Goal: Communication & Community: Answer question/provide support

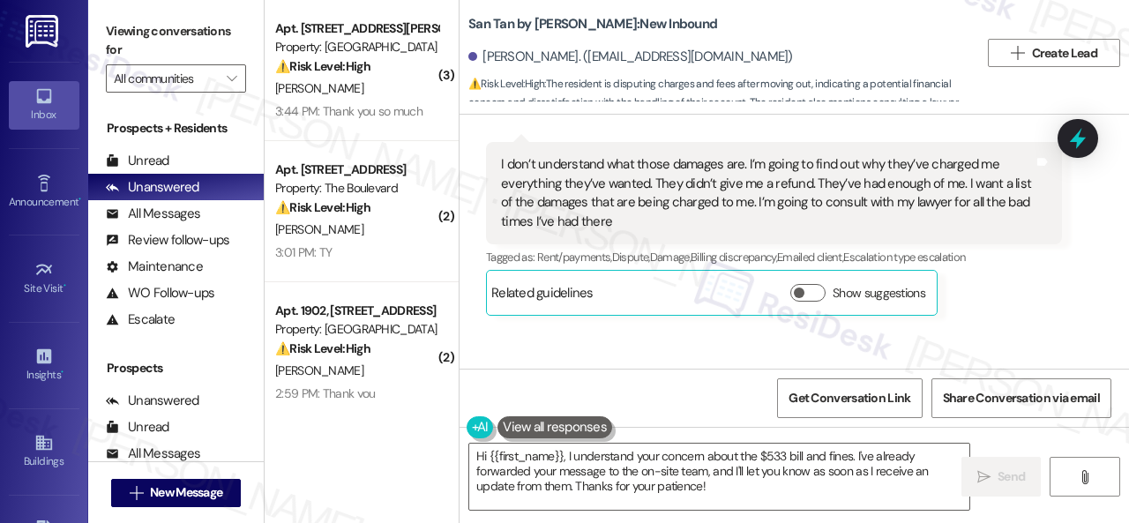
scroll to position [1392, 0]
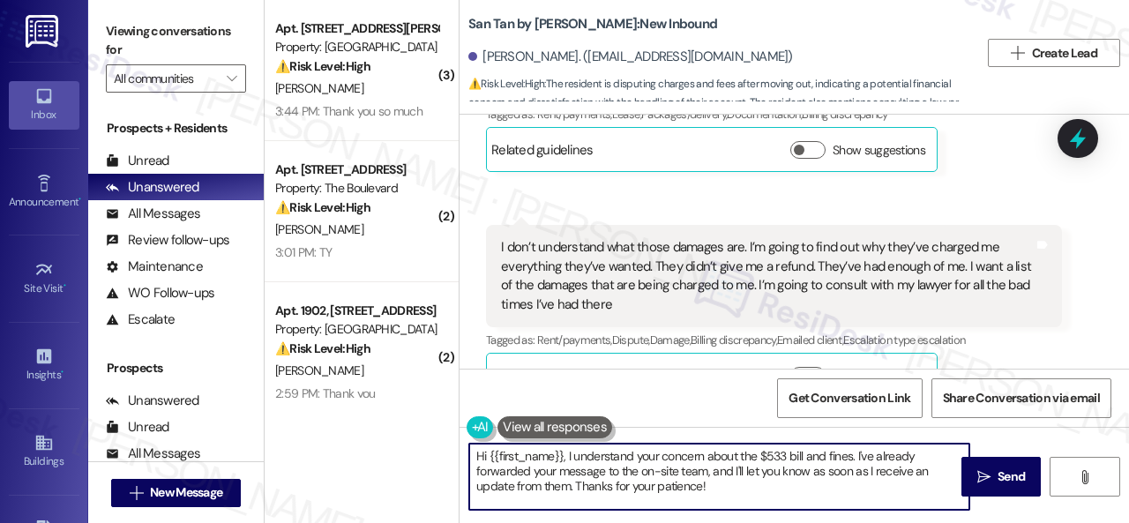
drag, startPoint x: 567, startPoint y: 456, endPoint x: 804, endPoint y: 507, distance: 242.7
click at [793, 511] on div "Hi {{first_name}}, I understand your concern about the $533 bill and fines. I'v…" at bounding box center [794, 493] width 669 height 132
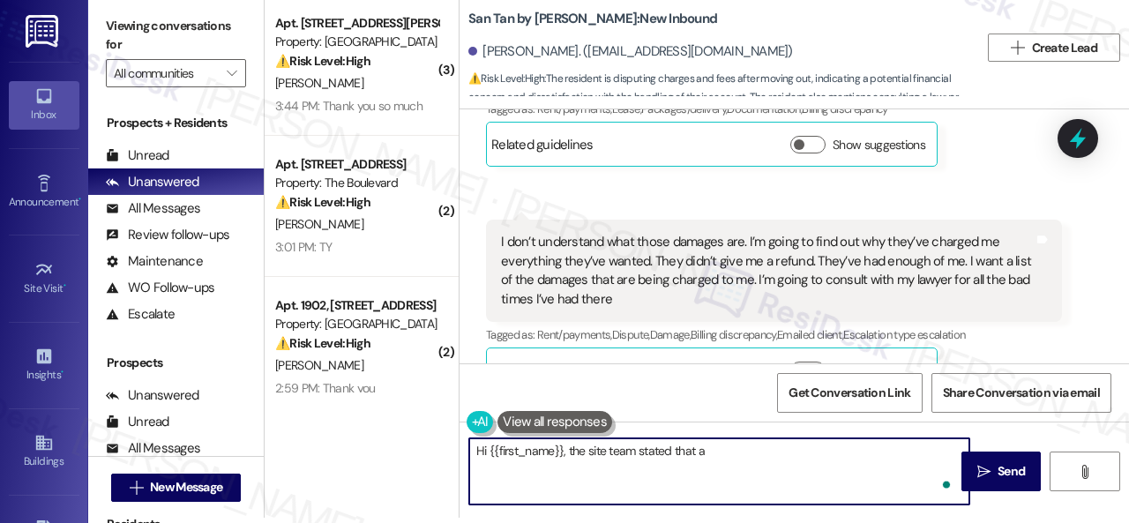
paste textarea "move in statement was emailed over 9/17. The final utilities and carpet replace…"
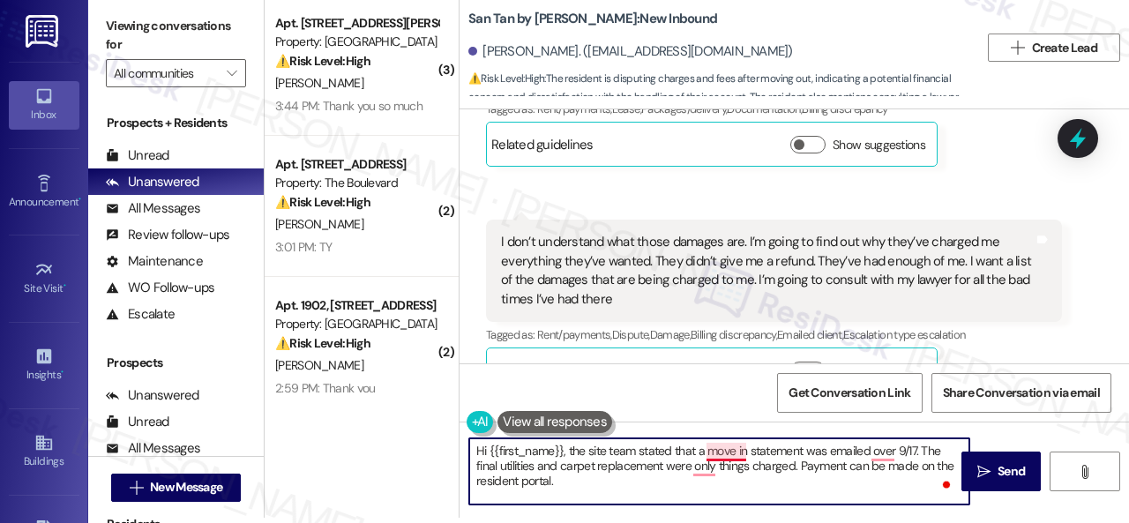
click at [733, 454] on textarea "Hi {{first_name}}, the site team stated that a move in statement was emailed ov…" at bounding box center [719, 471] width 500 height 66
click at [888, 451] on textarea "Hi {{first_name}}, the site team stated that a move-in statement was emailed ov…" at bounding box center [719, 471] width 500 height 66
click at [871, 454] on textarea "Hi {{first_name}}, the site team stated that a move-in statement was emailed on…" at bounding box center [719, 471] width 500 height 66
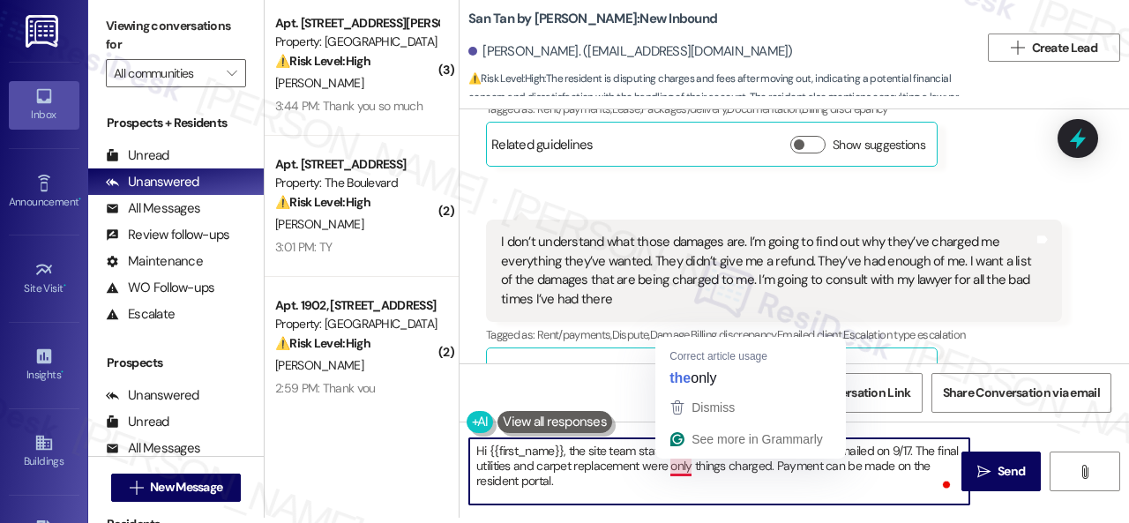
click at [681, 465] on textarea "Hi {{first_name}}, the site team stated that a move-in statement was emailed on…" at bounding box center [719, 471] width 500 height 66
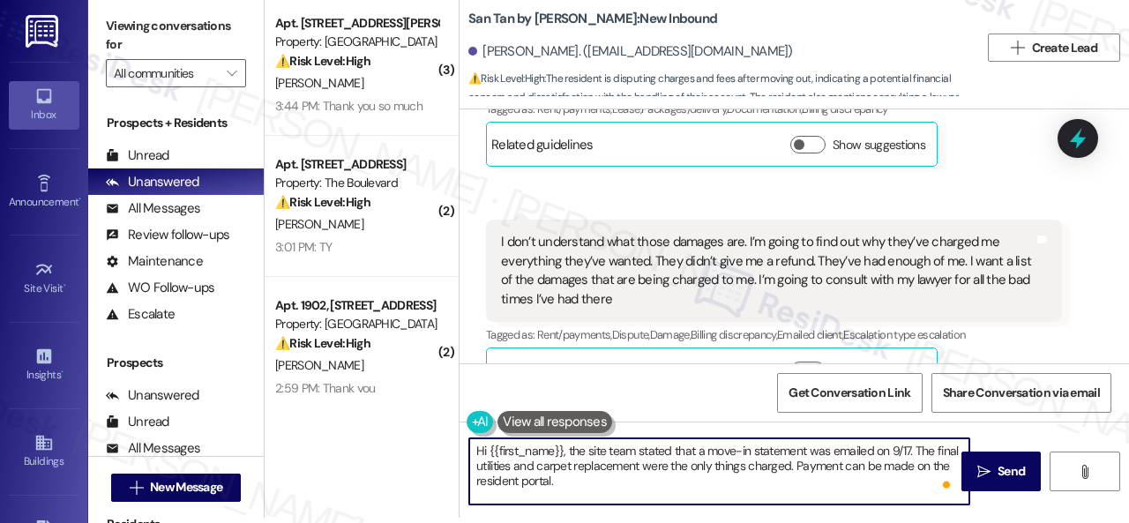
click at [672, 475] on textarea "Hi {{first_name}}, the site team stated that a move-in statement was emailed on…" at bounding box center [719, 471] width 500 height 66
drag, startPoint x: 908, startPoint y: 454, endPoint x: 920, endPoint y: 452, distance: 11.6
click at [920, 452] on textarea "Hi {{first_name}}, the site team stated that a move-in statement was emailed on…" at bounding box center [719, 471] width 500 height 66
click at [824, 465] on textarea "Hi {{first_name}}, the site team stated that a move-in statement was emailed on…" at bounding box center [719, 471] width 500 height 66
click at [752, 468] on textarea "Hi {{first_name}}, the site team stated that a move-in statement was emailed on…" at bounding box center [719, 471] width 500 height 66
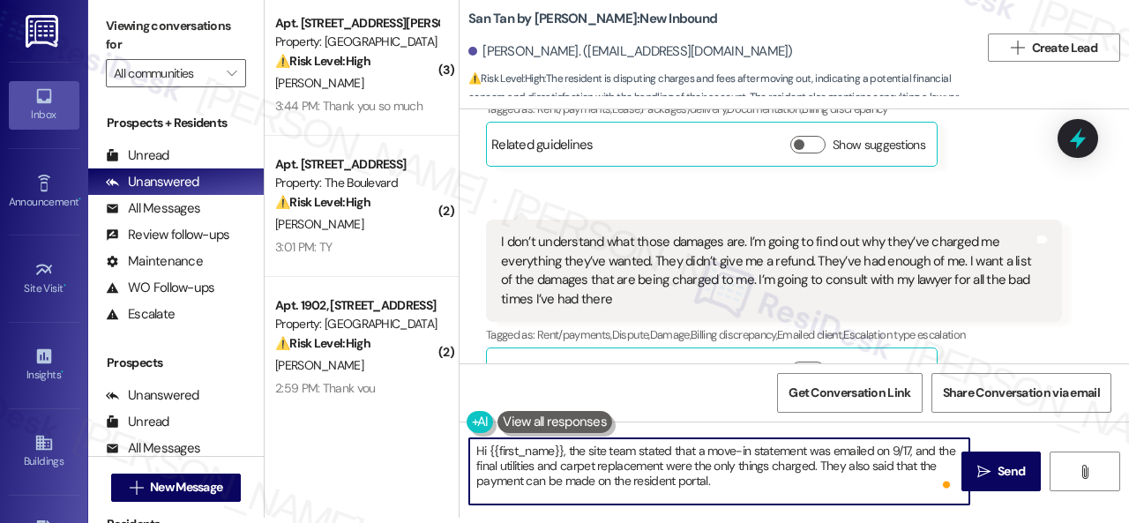
click at [758, 487] on textarea "Hi {{first_name}}, the site team stated that a move-in statement was emailed on…" at bounding box center [719, 471] width 500 height 66
type textarea "Hi {{first_name}}, the site team stated that a move-in statement was emailed on…"
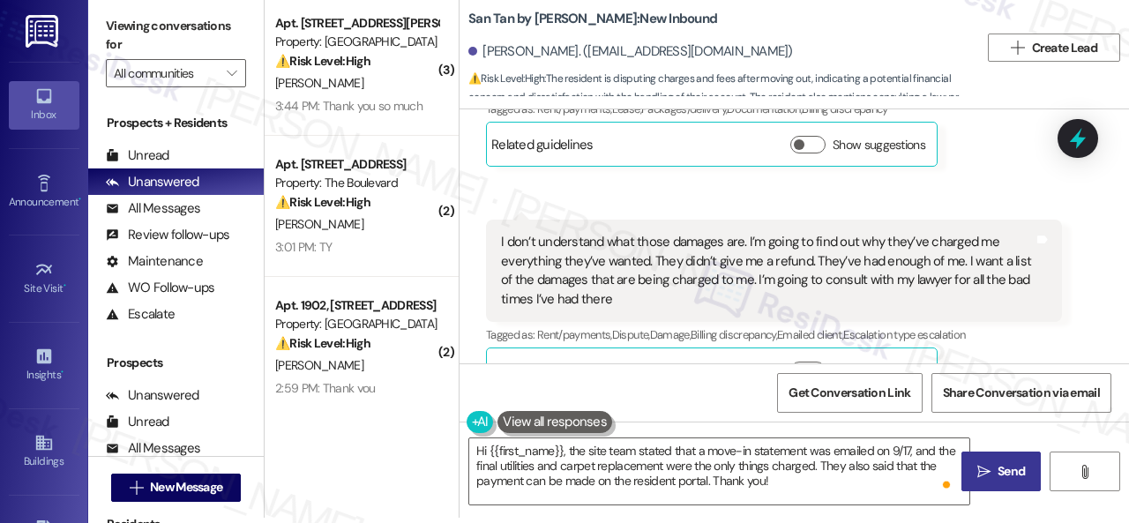
click at [998, 479] on span "Send" at bounding box center [1011, 471] width 27 height 19
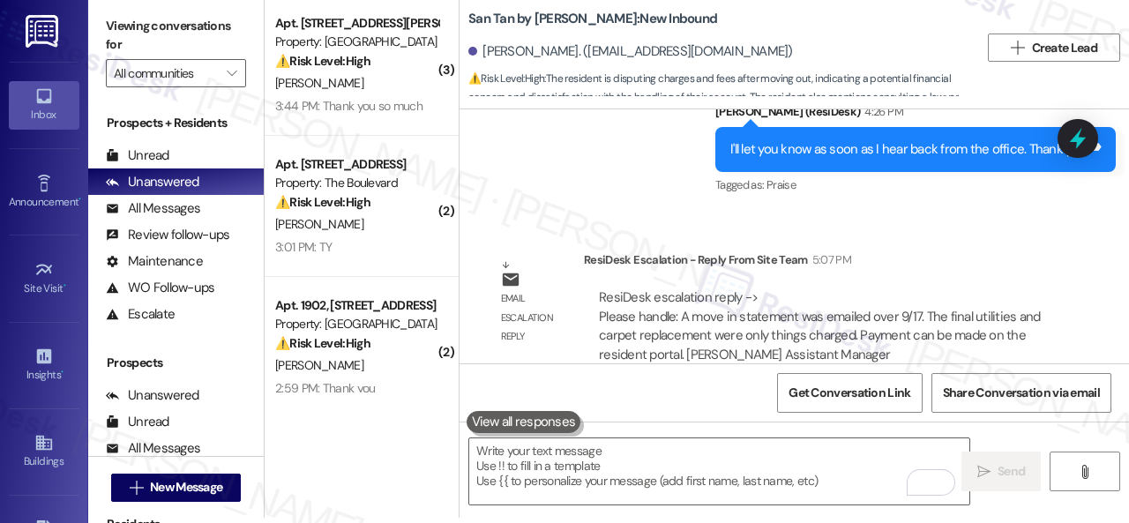
scroll to position [2627, 0]
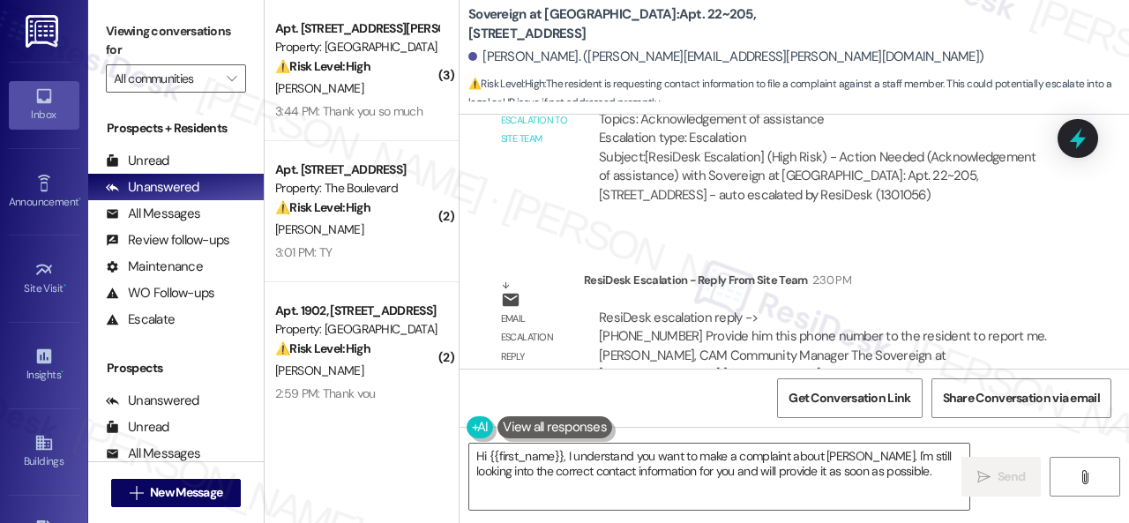
scroll to position [7790, 0]
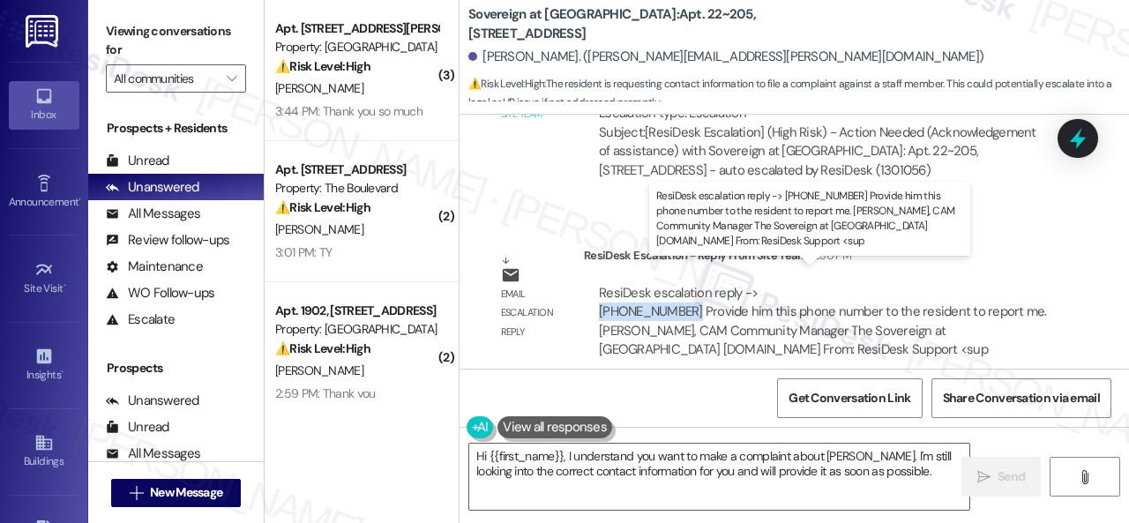
drag, startPoint x: 595, startPoint y: 295, endPoint x: 684, endPoint y: 288, distance: 89.3
click at [684, 288] on div "ResiDesk escalation reply -> [PHONE_NUMBER] Provide him this phone number to th…" at bounding box center [823, 322] width 478 height 102
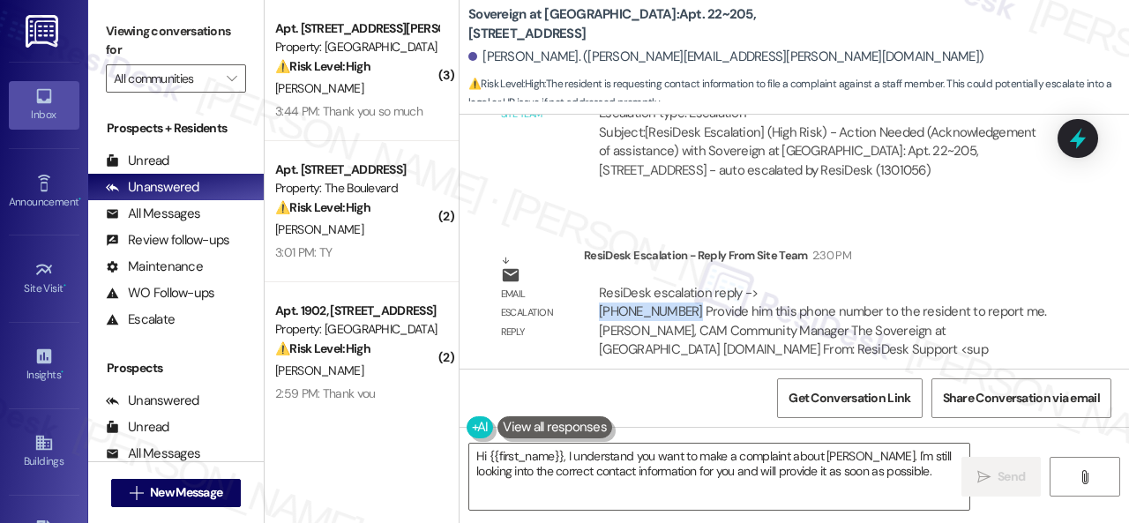
copy div "[PHONE_NUMBER]"
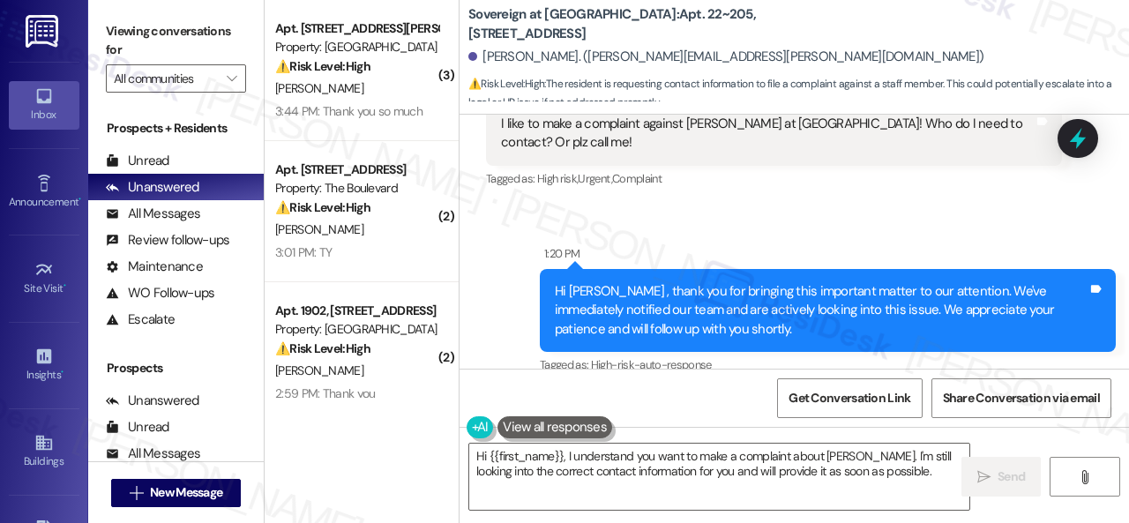
scroll to position [6555, 0]
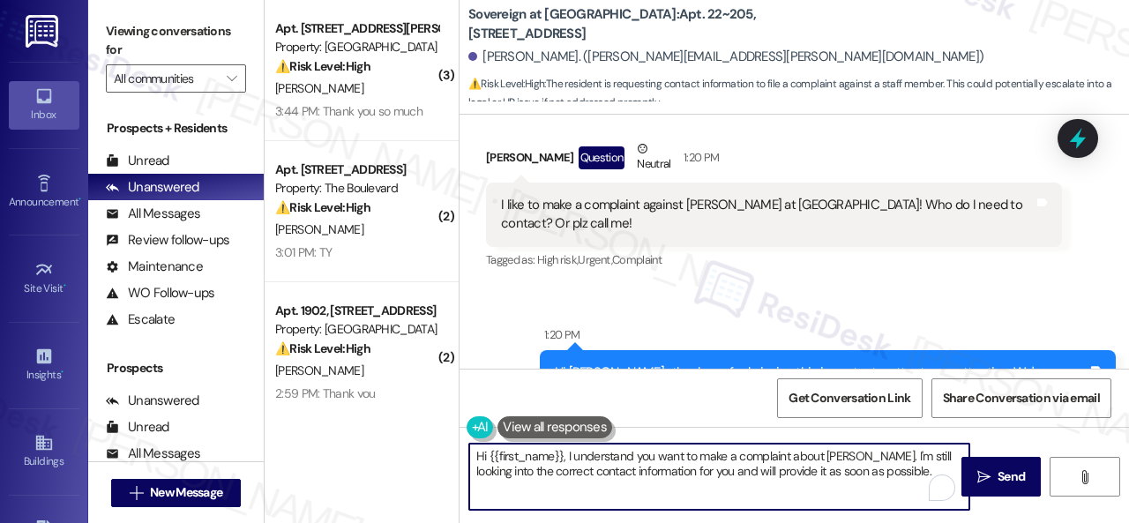
drag, startPoint x: 566, startPoint y: 454, endPoint x: 930, endPoint y: 512, distance: 368.0
click at [930, 512] on div "Hi {{first_name}}, I understand you want to make a complaint about [PERSON_NAME…" at bounding box center [794, 493] width 669 height 132
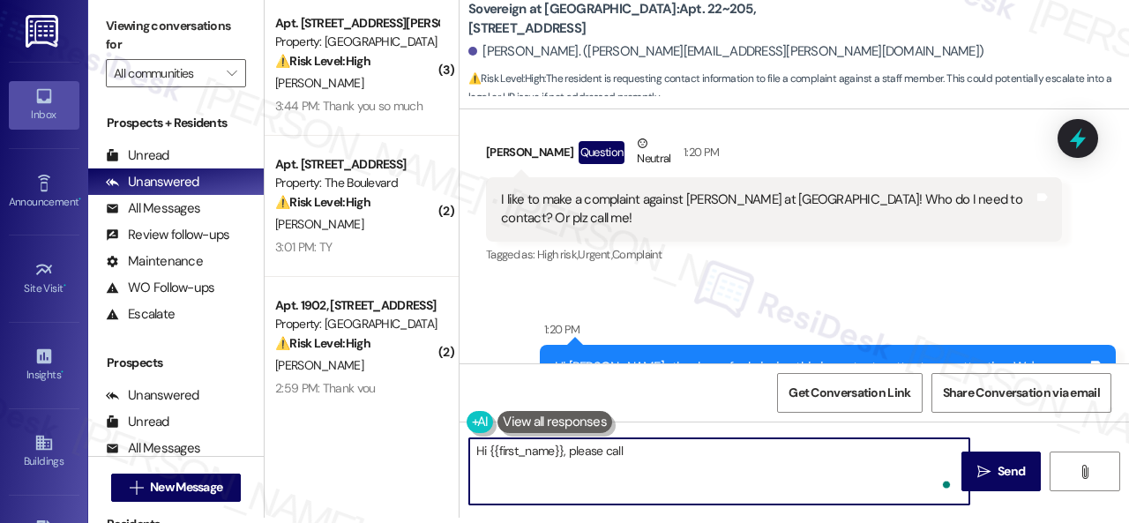
paste textarea "[PHONE_NUMBER]"
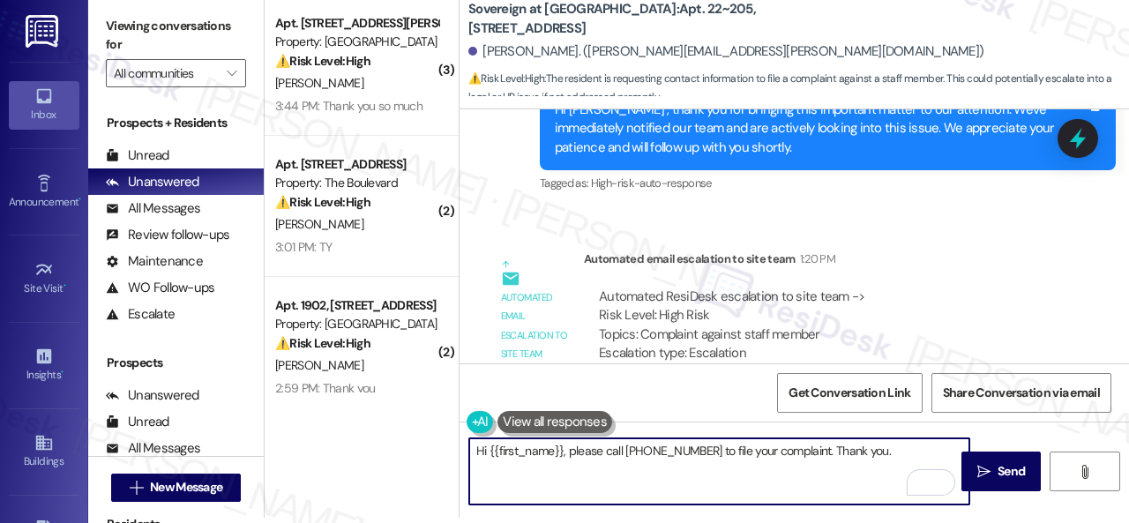
scroll to position [6820, 0]
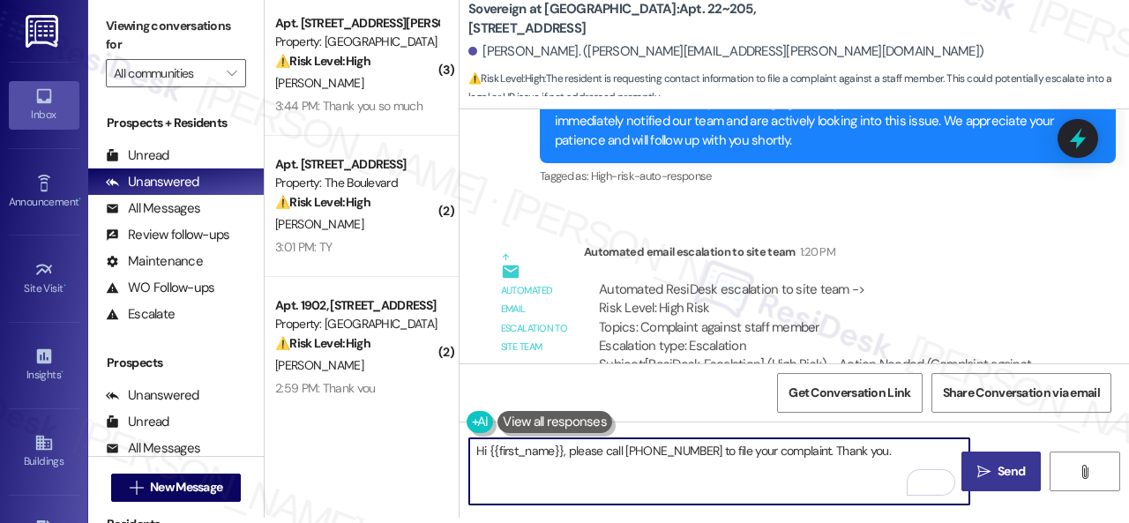
type textarea "Hi {{first_name}}, please call [PHONE_NUMBER] to file your complaint. Thank you."
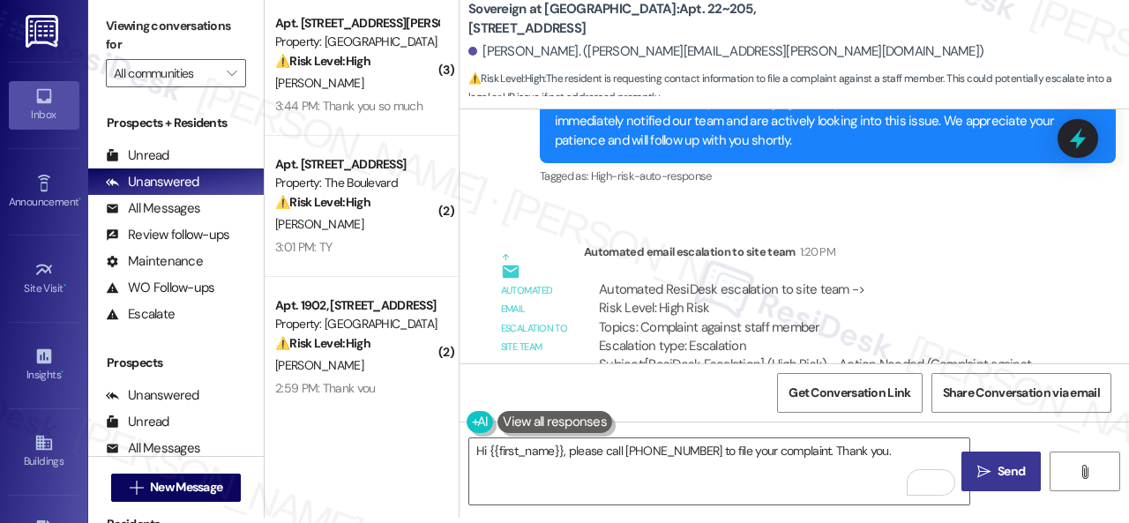
click at [994, 471] on span "Send" at bounding box center [1011, 471] width 34 height 19
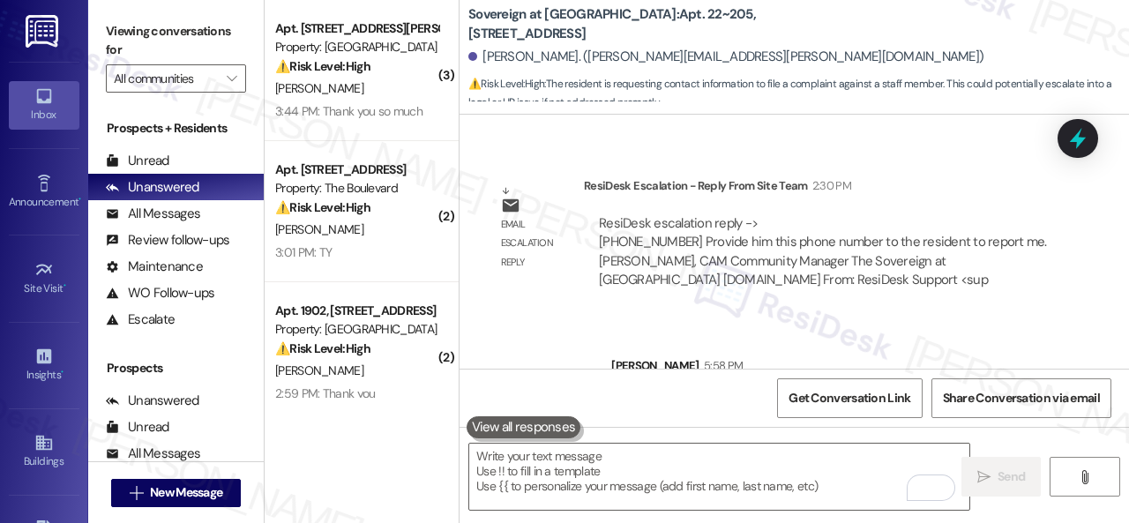
scroll to position [7913, 0]
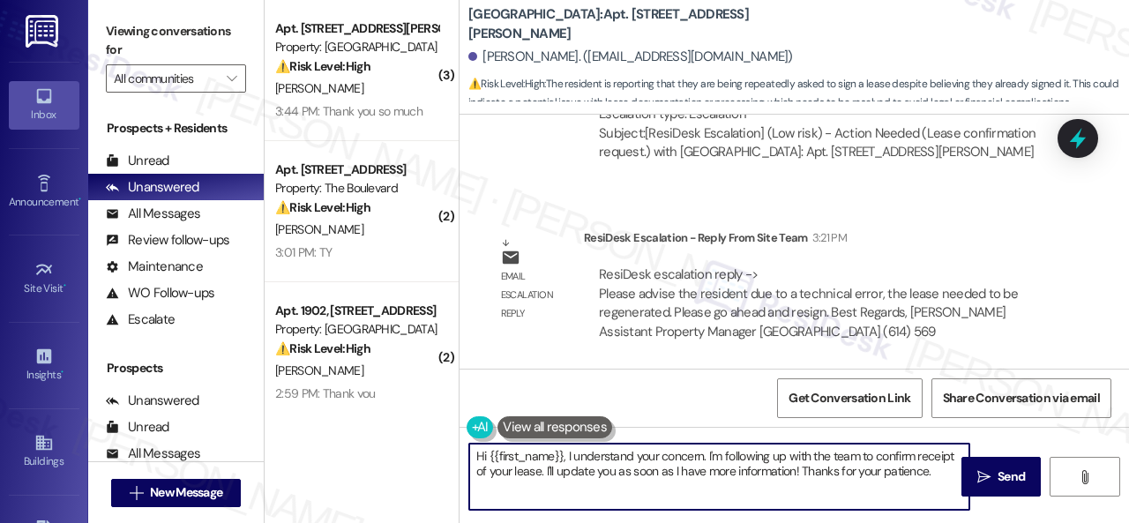
scroll to position [5, 0]
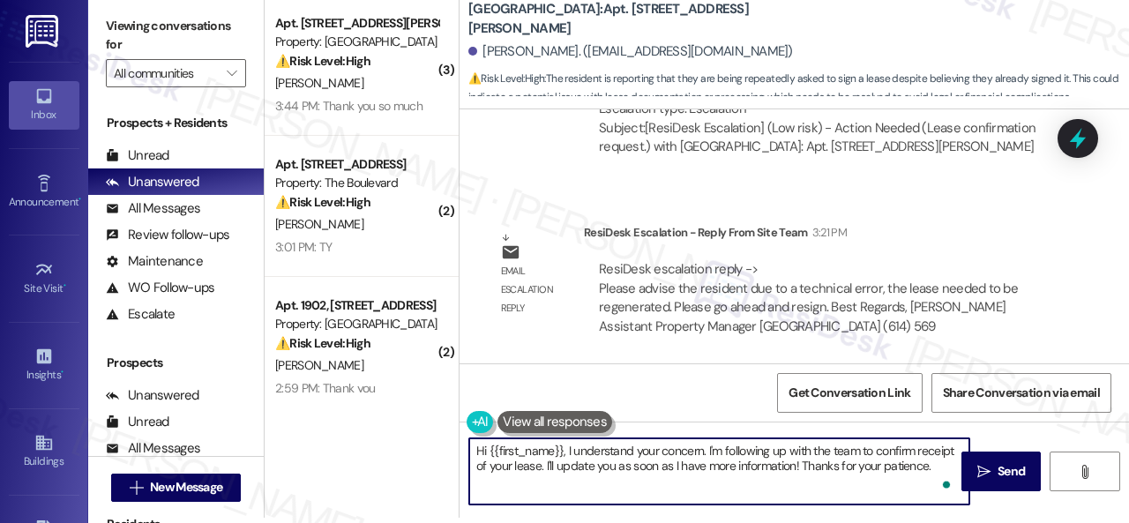
drag, startPoint x: 568, startPoint y: 454, endPoint x: 1128, endPoint y: 557, distance: 569.5
click at [1128, 522] on html "Inbox Go to Inbox Announcement • Send A Text Announcement Site Visit • Go to Si…" at bounding box center [564, 261] width 1129 height 523
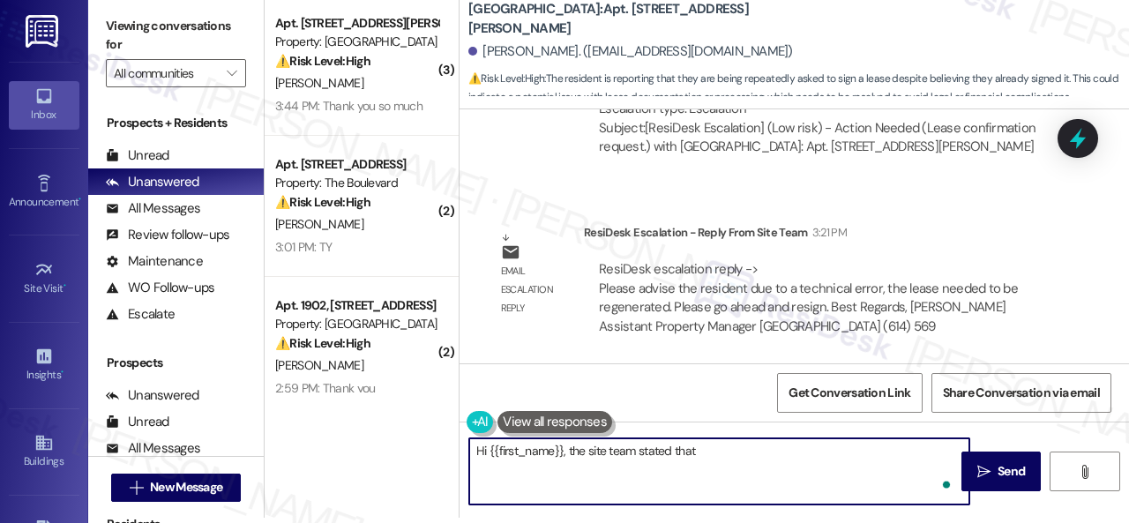
paste textarea "due to a technical error, the lease needed to be regenerated. Please go ahead a…"
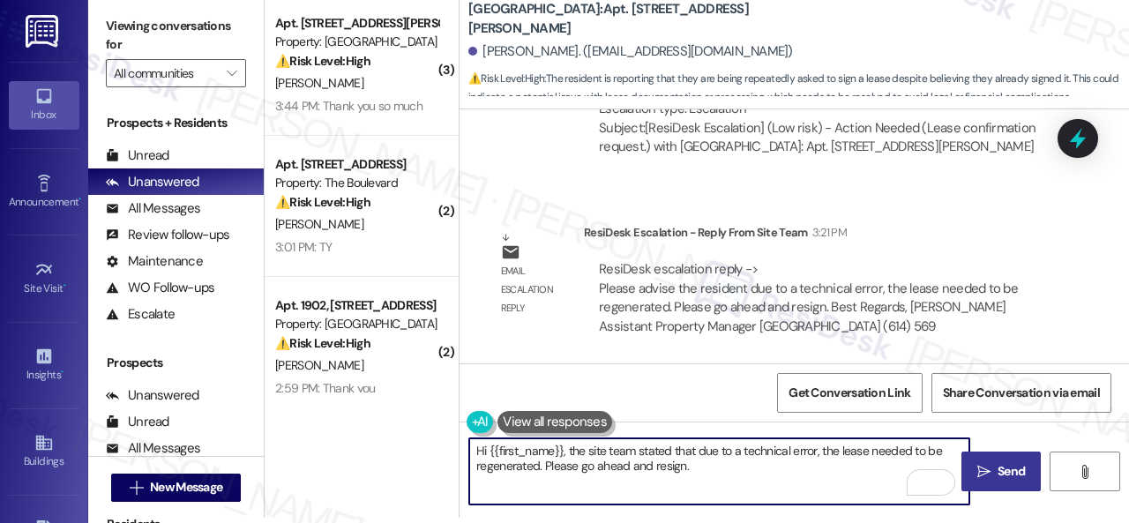
type textarea "Hi {{first_name}}, the site team stated that due to a technical error, the leas…"
click at [1016, 476] on span "Send" at bounding box center [1011, 471] width 27 height 19
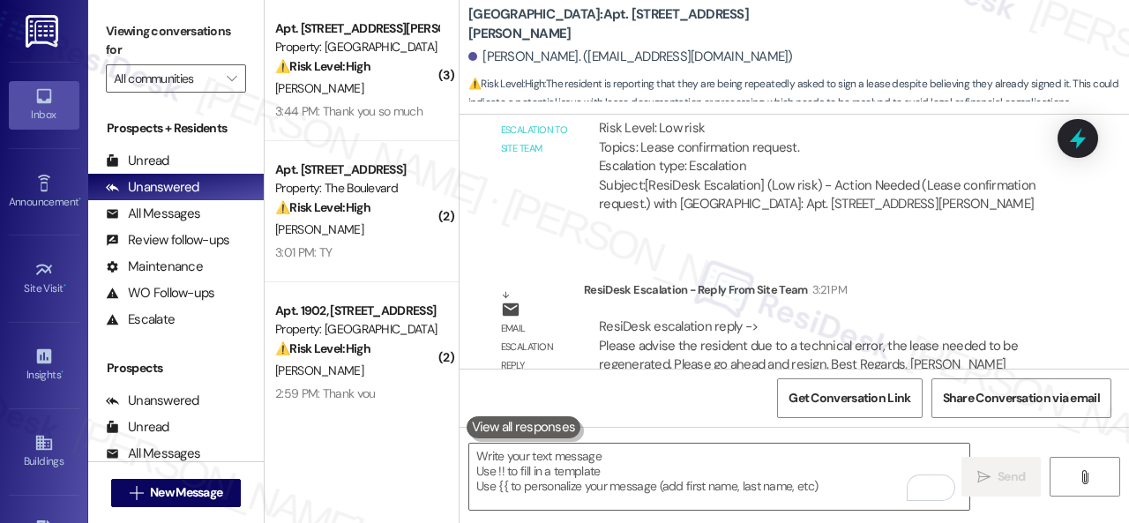
scroll to position [7218, 0]
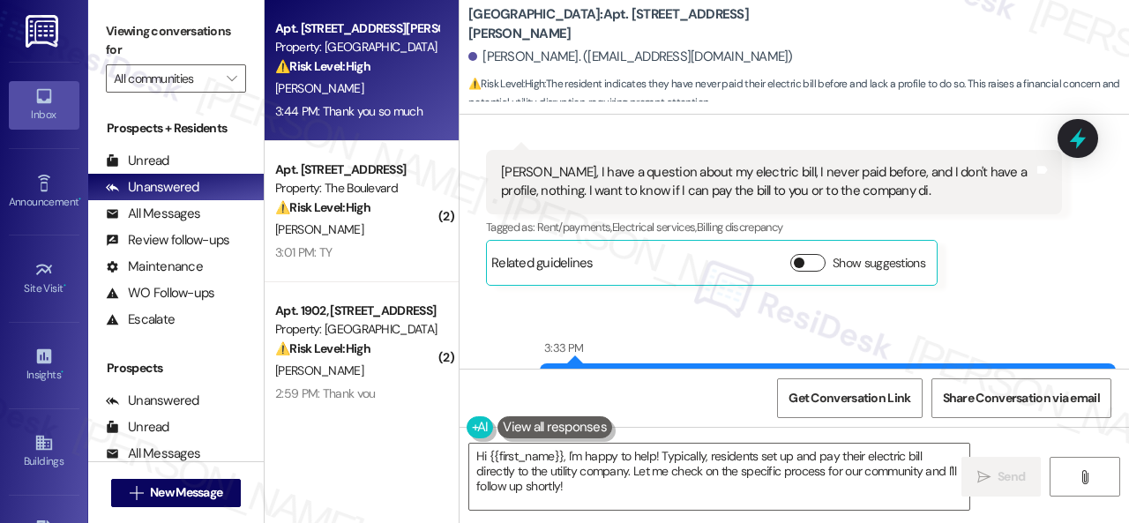
scroll to position [5328, 0]
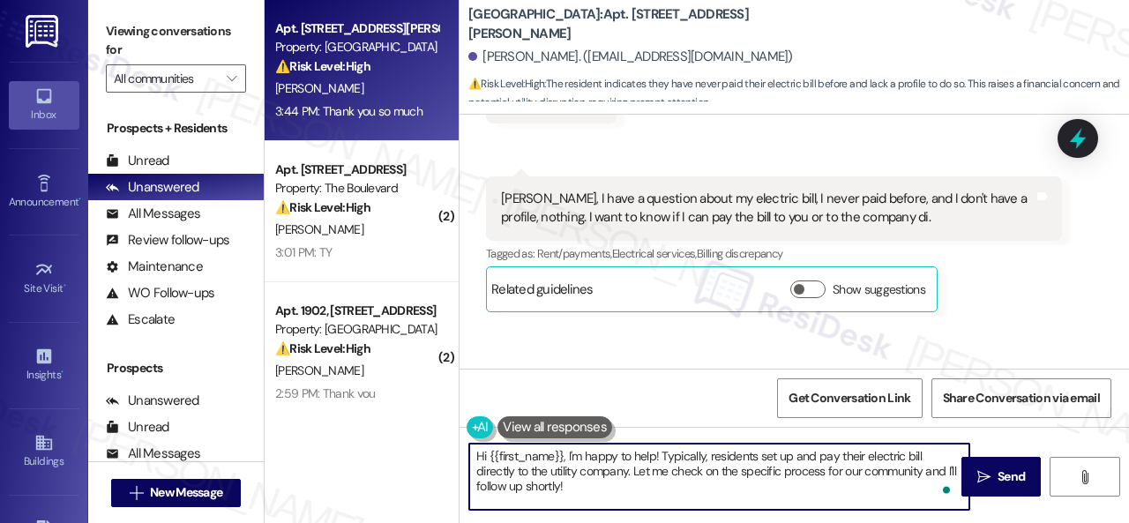
drag, startPoint x: 652, startPoint y: 456, endPoint x: 665, endPoint y: 493, distance: 39.3
click at [665, 493] on textarea "Hi {{first_name}}, I'm happy to help! Typically, residents set up and pay their…" at bounding box center [719, 477] width 500 height 66
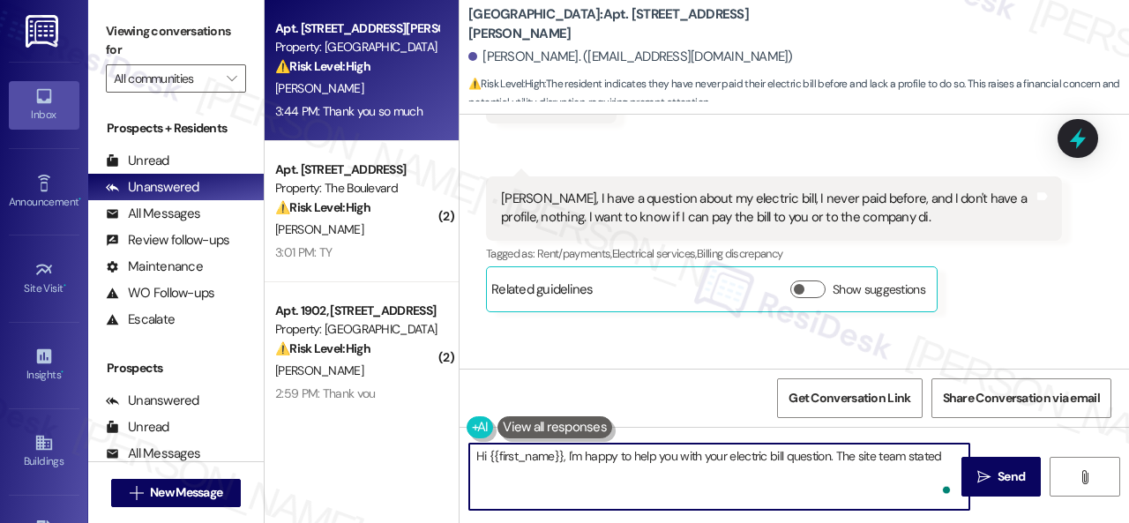
paste textarea "that the property staff enrolls the resident into PEM for electric, water and s…"
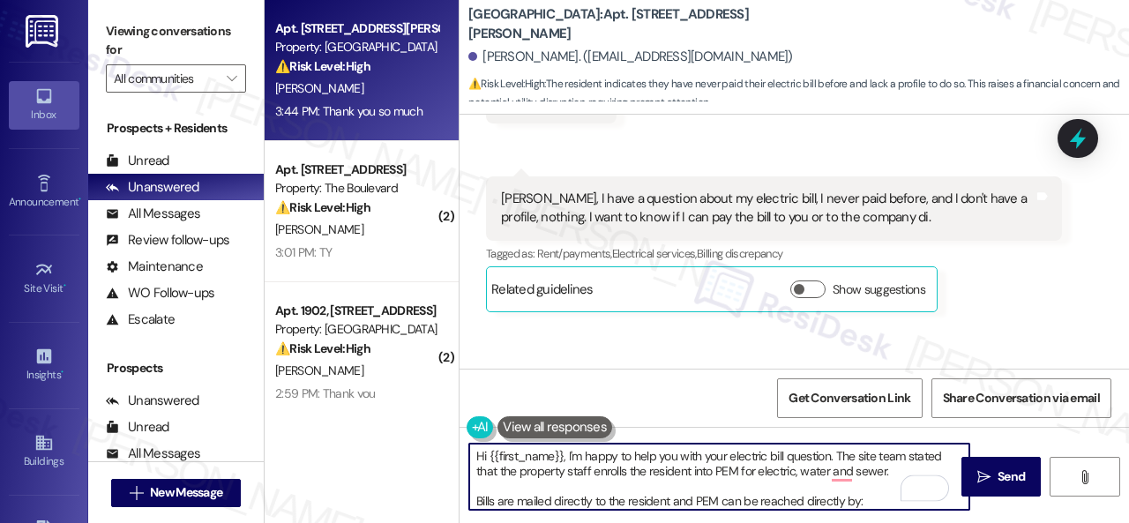
scroll to position [0, 0]
drag, startPoint x: 628, startPoint y: 472, endPoint x: 693, endPoint y: 468, distance: 65.4
click at [693, 468] on textarea "Hi {{first_name}}, I'm happy to help you with your electric bill question. The …" at bounding box center [719, 477] width 500 height 66
click at [803, 470] on textarea "Hi {{first_name}}, I'm happy to help you with your electric bill question. The …" at bounding box center [719, 477] width 500 height 66
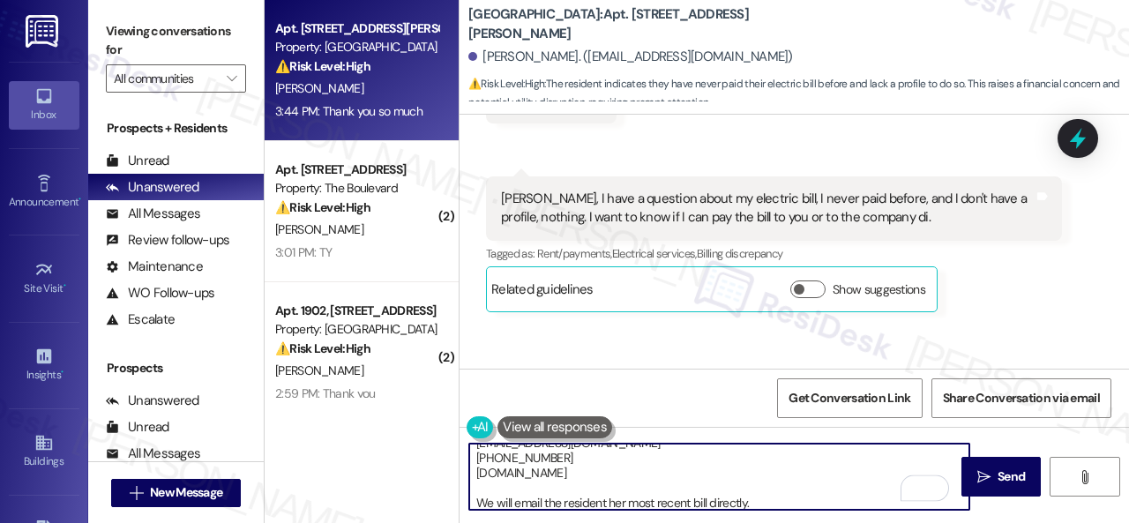
scroll to position [20, 0]
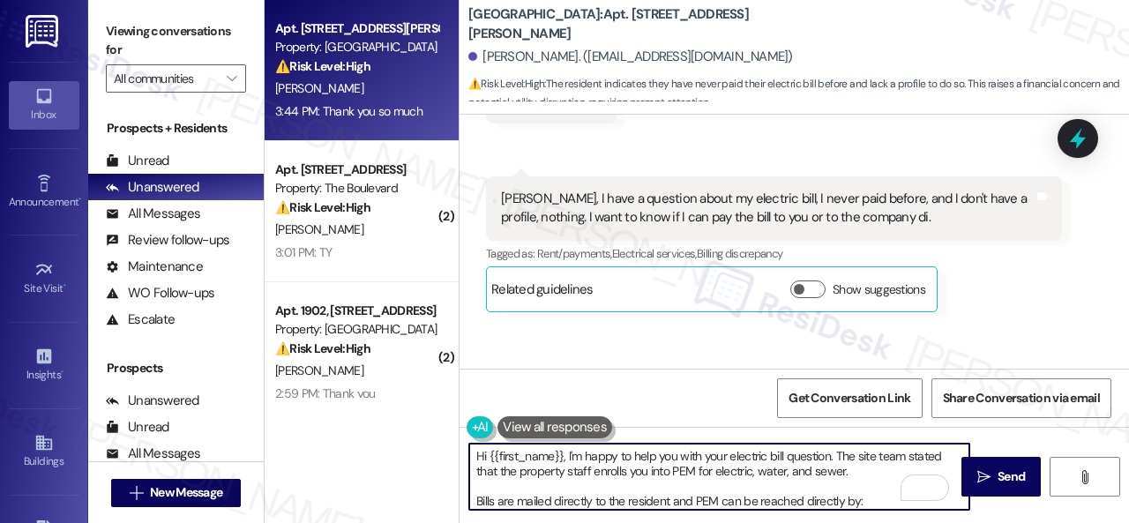
click at [473, 502] on textarea "Hi {{first_name}}, I'm happy to help you with your electric bill question. The …" at bounding box center [719, 477] width 500 height 66
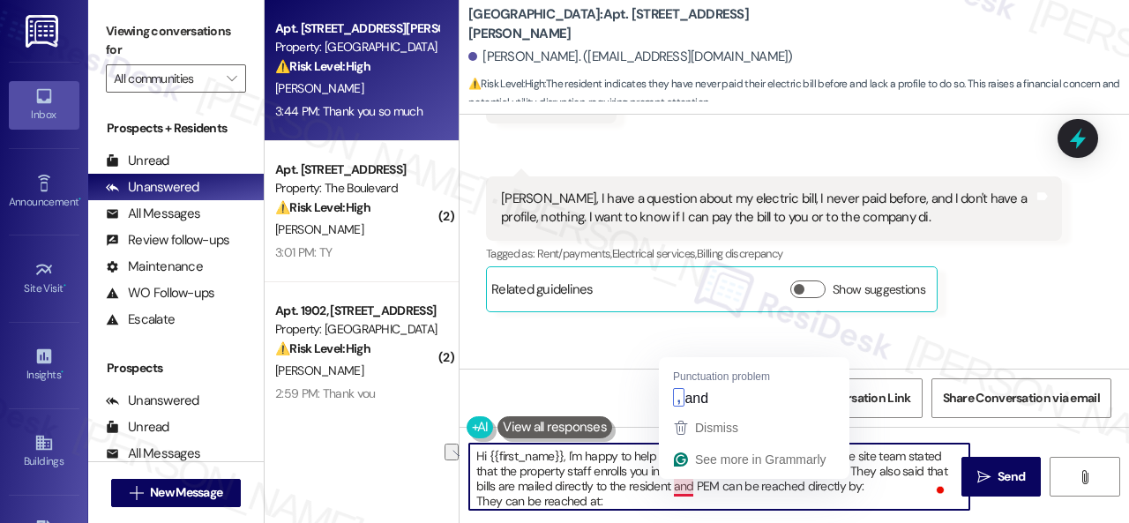
drag, startPoint x: 609, startPoint y: 489, endPoint x: 693, endPoint y: 484, distance: 84.8
click at [693, 484] on textarea "Hi {{first_name}}, I'm happy to help you with your electric bill question. The …" at bounding box center [719, 477] width 500 height 66
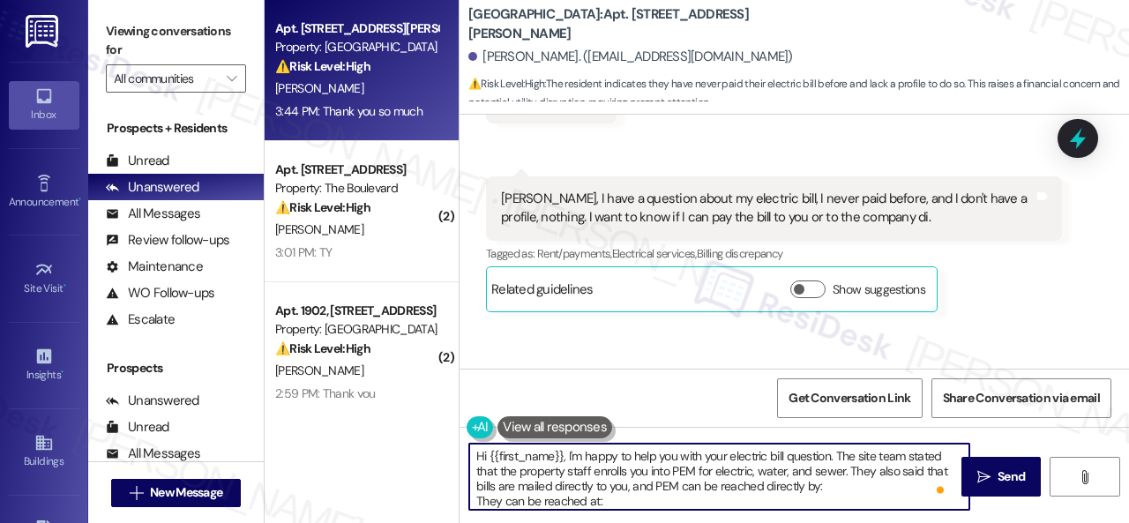
drag, startPoint x: 809, startPoint y: 484, endPoint x: 830, endPoint y: 482, distance: 21.2
click at [830, 482] on textarea "Hi {{first_name}}, I'm happy to help you with your electric bill question. The …" at bounding box center [719, 477] width 500 height 66
click at [847, 491] on textarea "Hi {{first_name}}, I'm happy to help you with your electric bill question. The …" at bounding box center [719, 477] width 500 height 66
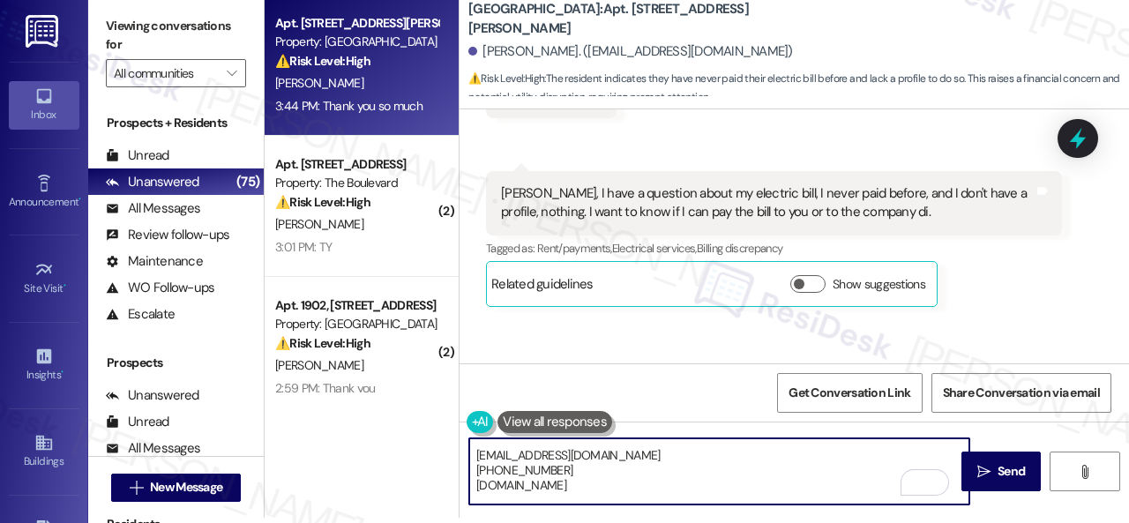
scroll to position [71, 0]
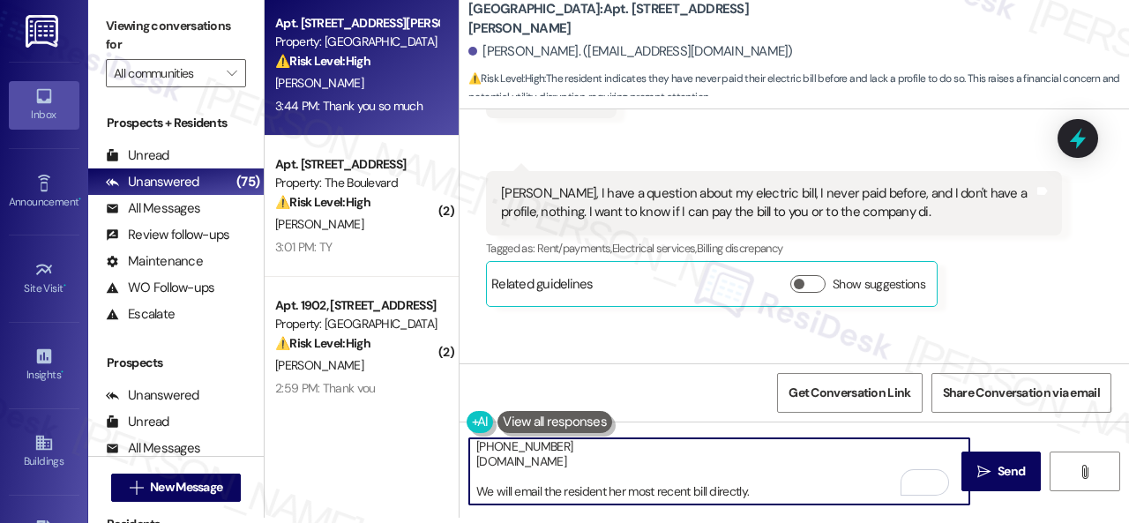
drag, startPoint x: 491, startPoint y: 493, endPoint x: 446, endPoint y: 491, distance: 45.0
click at [446, 491] on div "Apt. 704, 201 Courtright East Road Property: Overland Park ⚠️ Risk Level: High …" at bounding box center [697, 256] width 864 height 523
drag, startPoint x: 552, startPoint y: 493, endPoint x: 636, endPoint y: 490, distance: 83.9
click at [636, 490] on textarea "Hi {{first_name}}, I'm happy to help you with your electric bill question. The …" at bounding box center [719, 471] width 500 height 66
click at [724, 491] on textarea "Hi {{first_name}}, I'm happy to help you with your electric bill question. The …" at bounding box center [719, 471] width 500 height 66
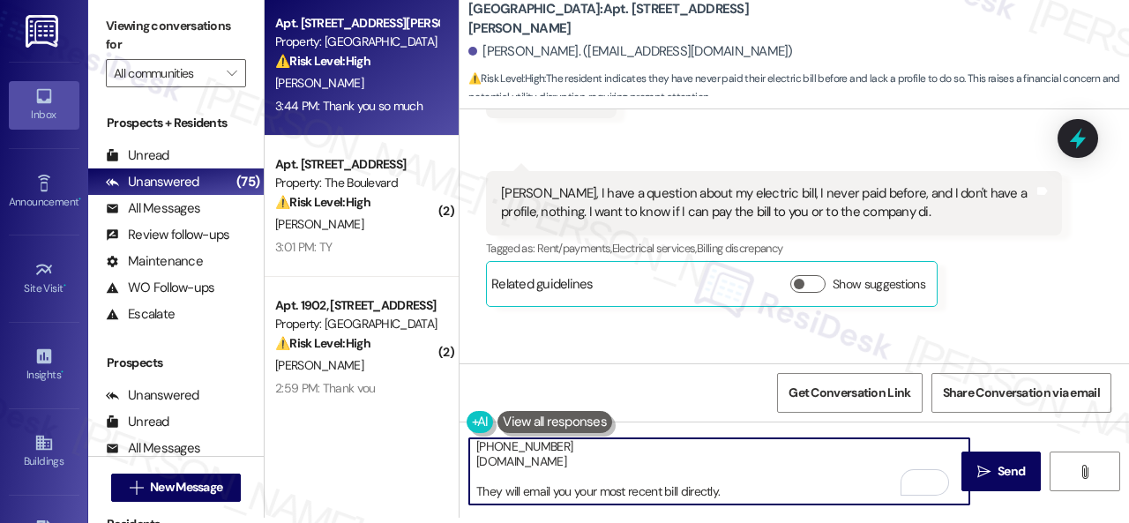
scroll to position [0, 0]
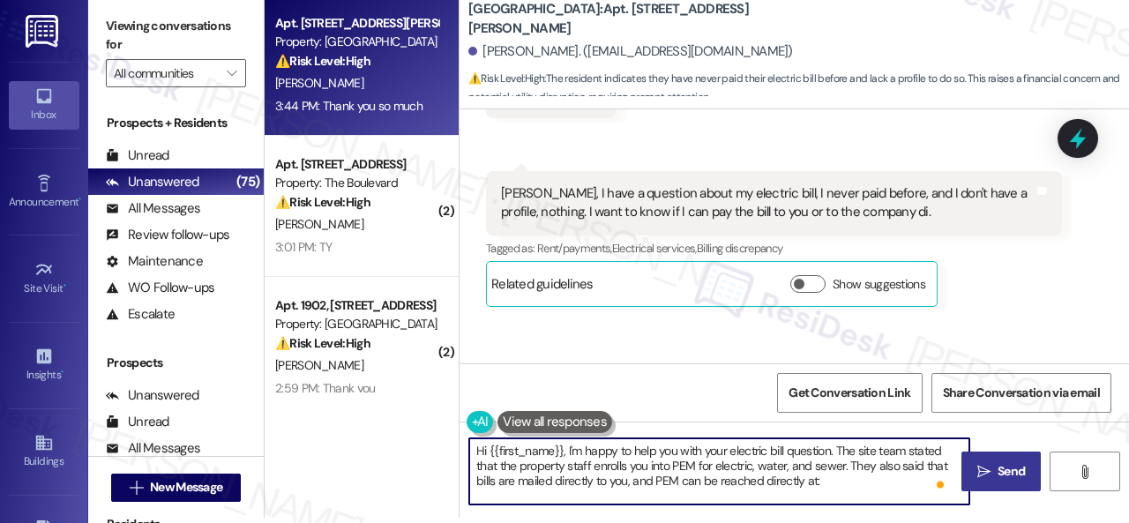
type textarea "Hi {{first_name}}, I'm happy to help you with your electric bill question. The …"
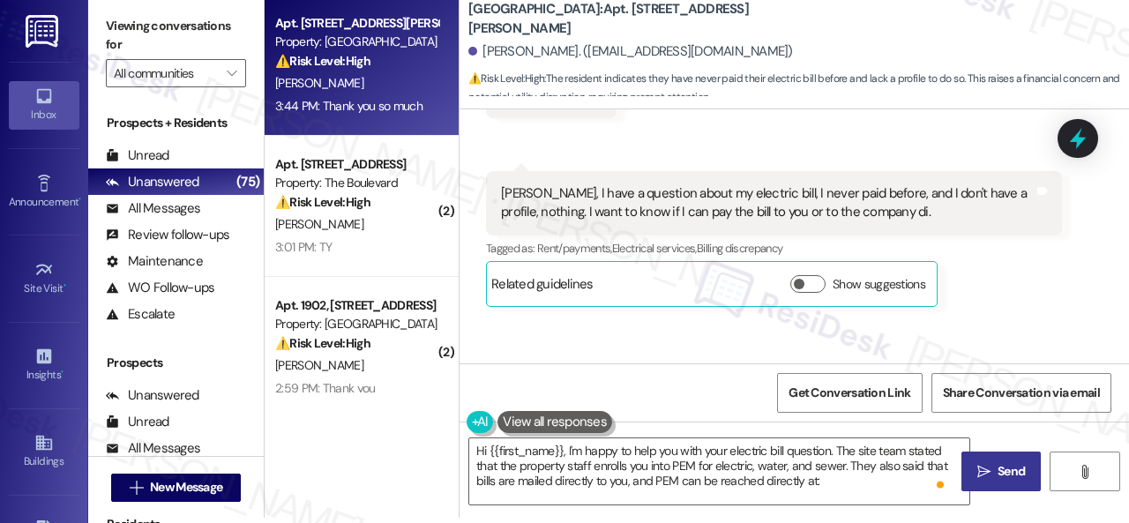
click at [977, 468] on icon "" at bounding box center [983, 472] width 13 height 14
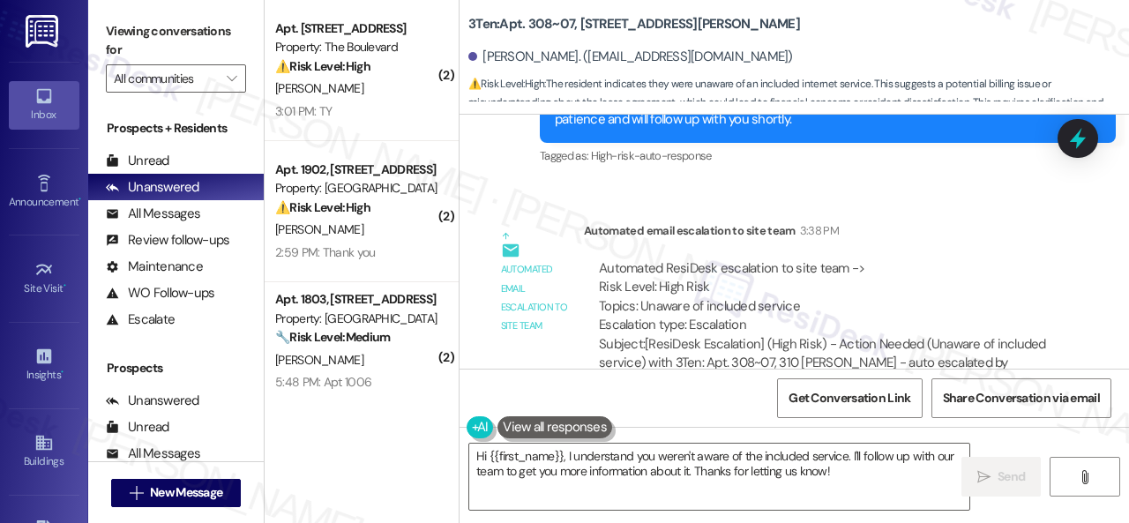
scroll to position [23220, 0]
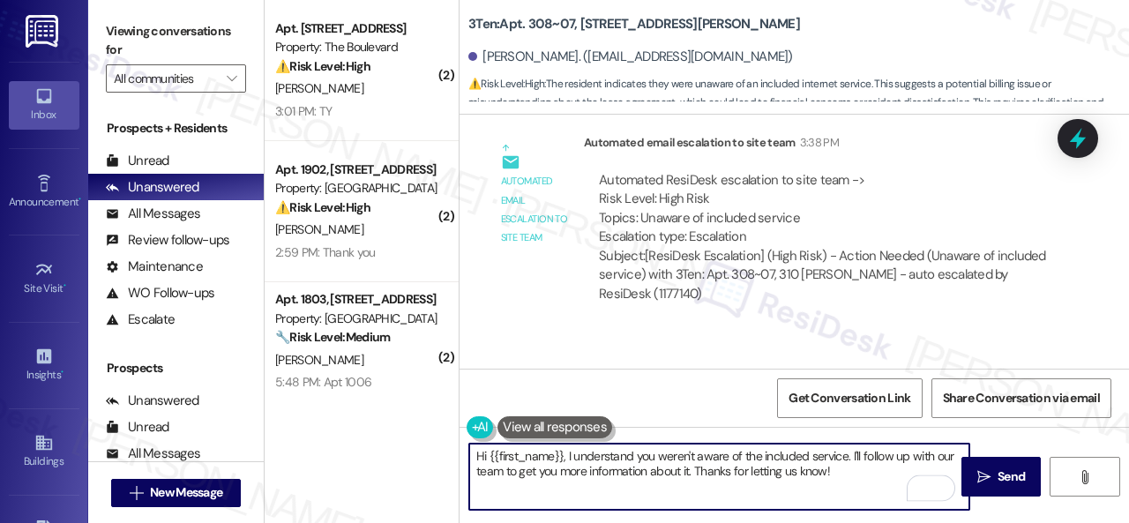
drag, startPoint x: 841, startPoint y: 473, endPoint x: 432, endPoint y: 442, distance: 410.4
click at [432, 442] on div "( 2 ) Apt. 4861, 4800 Skyline Dr Property: The Boulevard ⚠️ Risk Level: High Th…" at bounding box center [697, 261] width 864 height 523
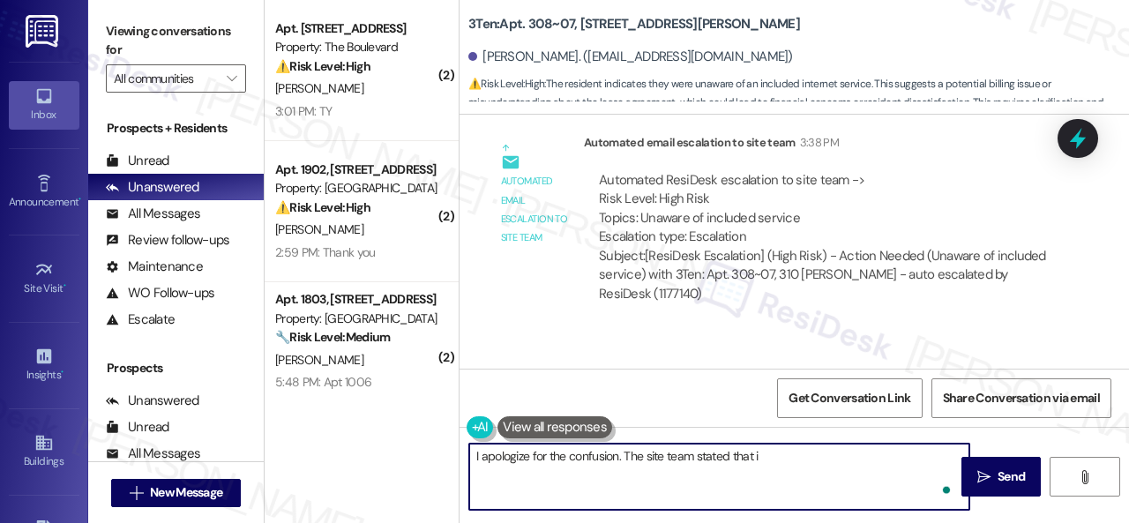
paste textarea "nternet is not a provided service from the management company. If the resident …"
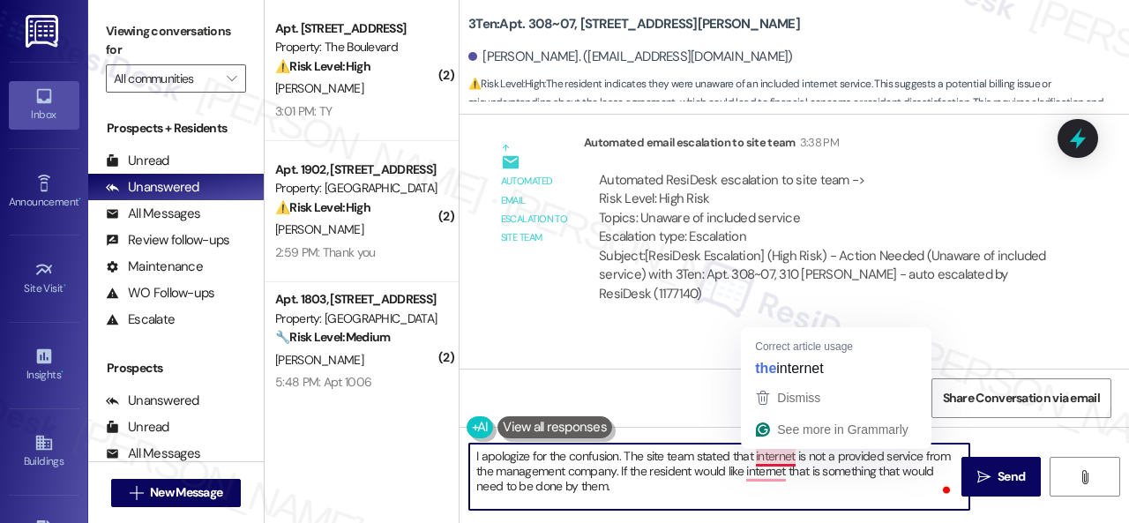
click at [781, 454] on textarea "I apologize for the confusion. The site team stated that internet is not a prov…" at bounding box center [719, 477] width 500 height 66
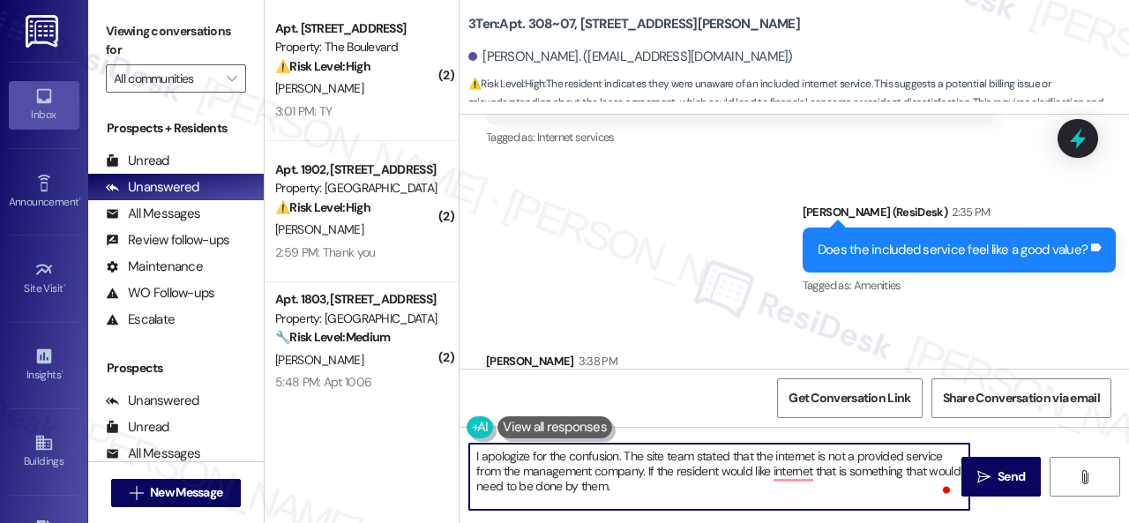
scroll to position [22779, 0]
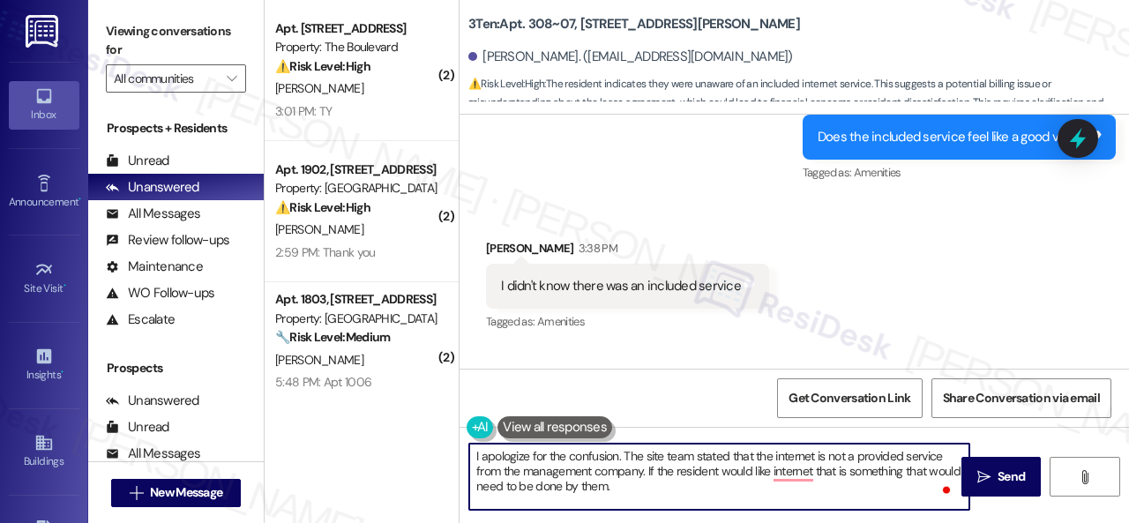
drag, startPoint x: 695, startPoint y: 456, endPoint x: 730, endPoint y: 453, distance: 35.4
click at [730, 453] on textarea "I apologize for the confusion. The site team stated that the internet is not a …" at bounding box center [719, 477] width 500 height 66
drag, startPoint x: 684, startPoint y: 468, endPoint x: 700, endPoint y: 495, distance: 30.9
click at [700, 495] on textarea "I apologize for the confusion. The site team confirmed that the internet is not…" at bounding box center [719, 477] width 500 height 66
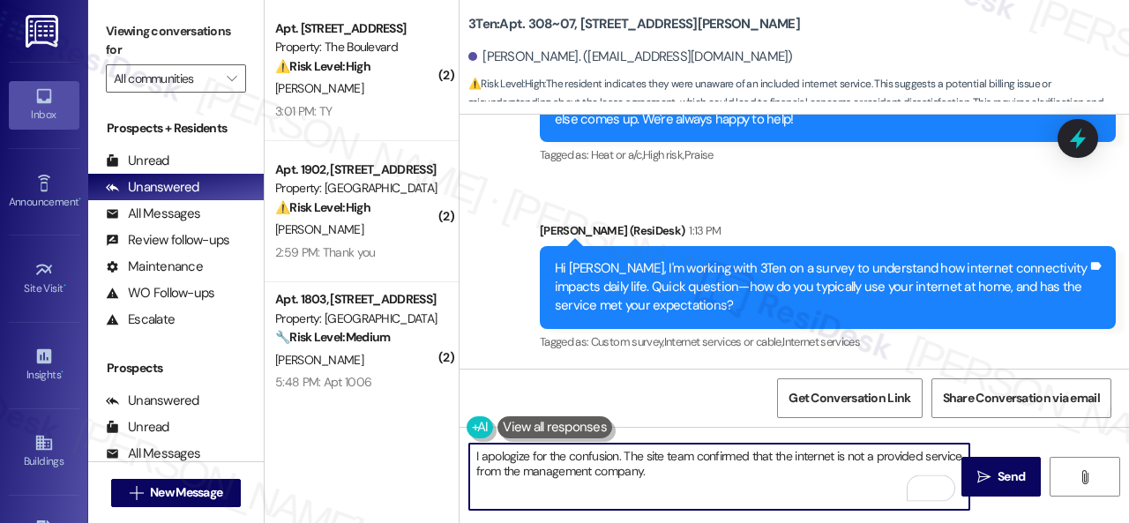
scroll to position [22338, 0]
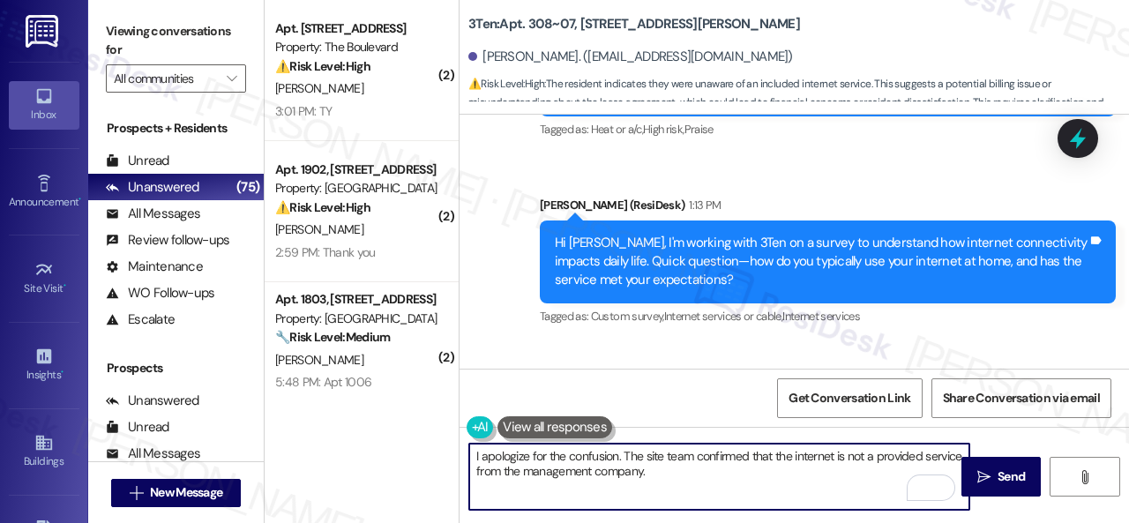
paste textarea "Thanks so much for sharing your experience—it really helps us understand what m…"
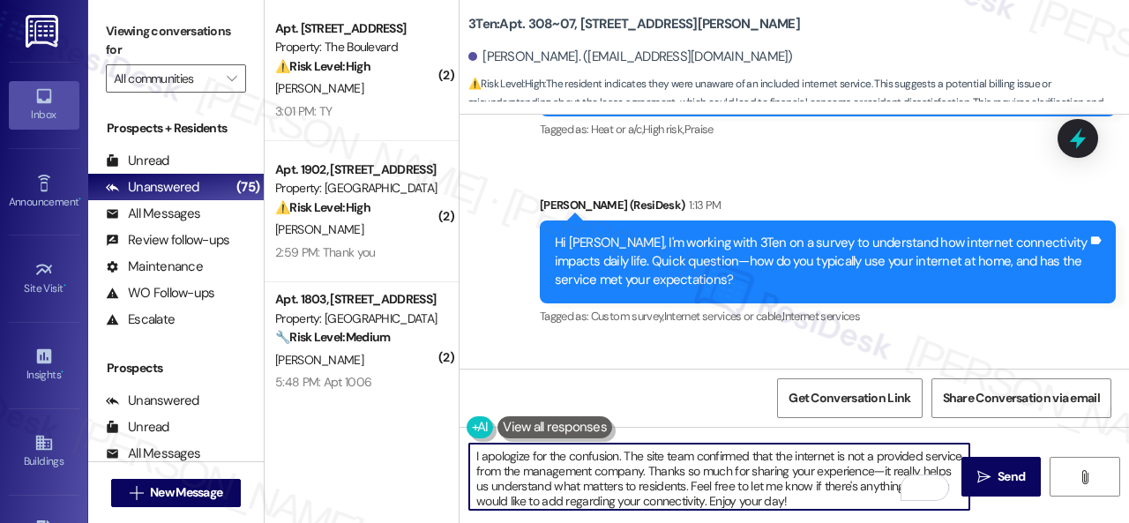
scroll to position [14, 0]
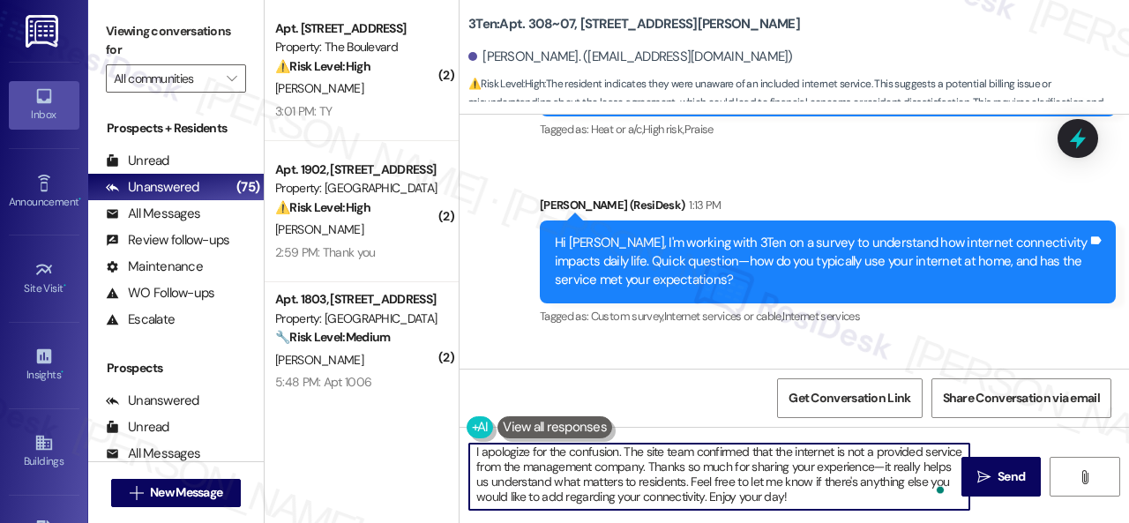
click at [687, 450] on textarea "I apologize for the confusion. The site team confirmed that the internet is not…" at bounding box center [719, 477] width 500 height 66
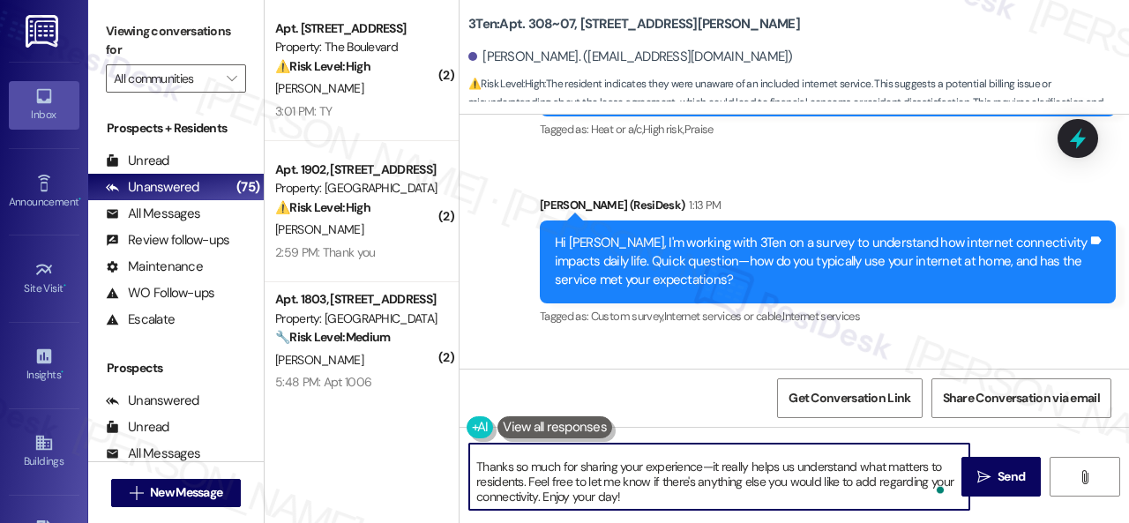
scroll to position [0, 0]
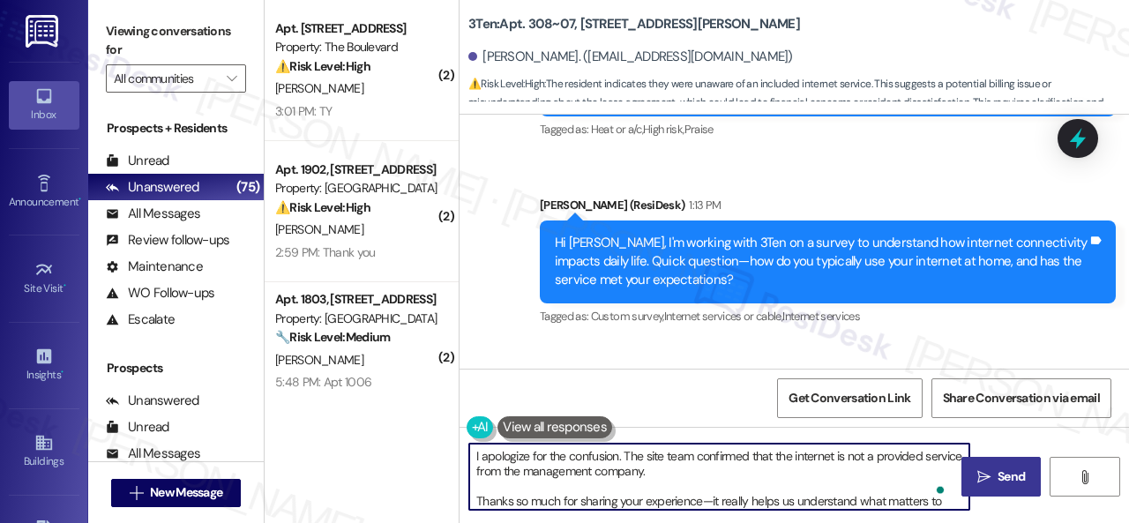
type textarea "I apologize for the confusion. The site team confirmed that the internet is not…"
click at [1014, 487] on button " Send" at bounding box center [1000, 477] width 79 height 40
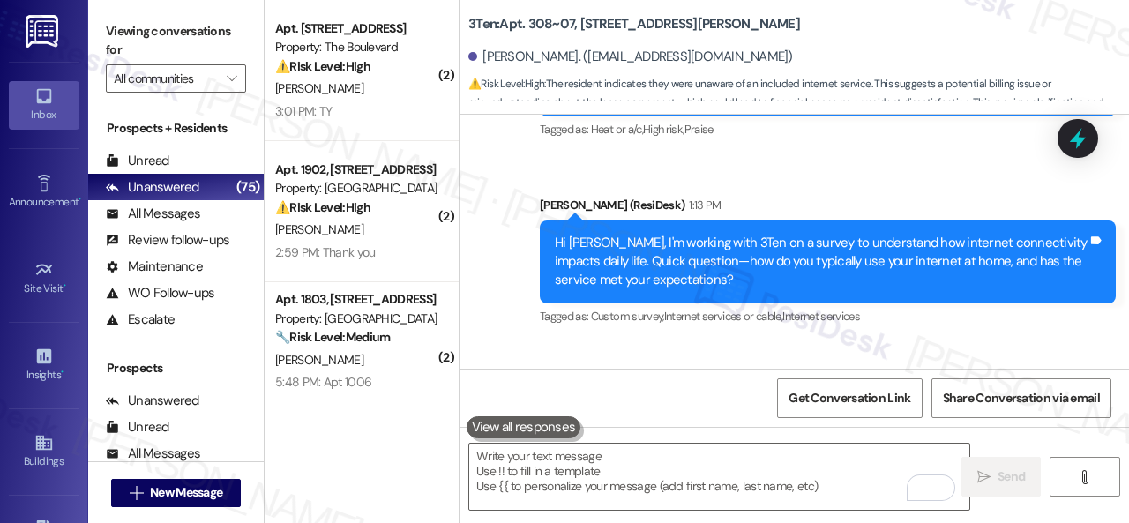
scroll to position [22616, 0]
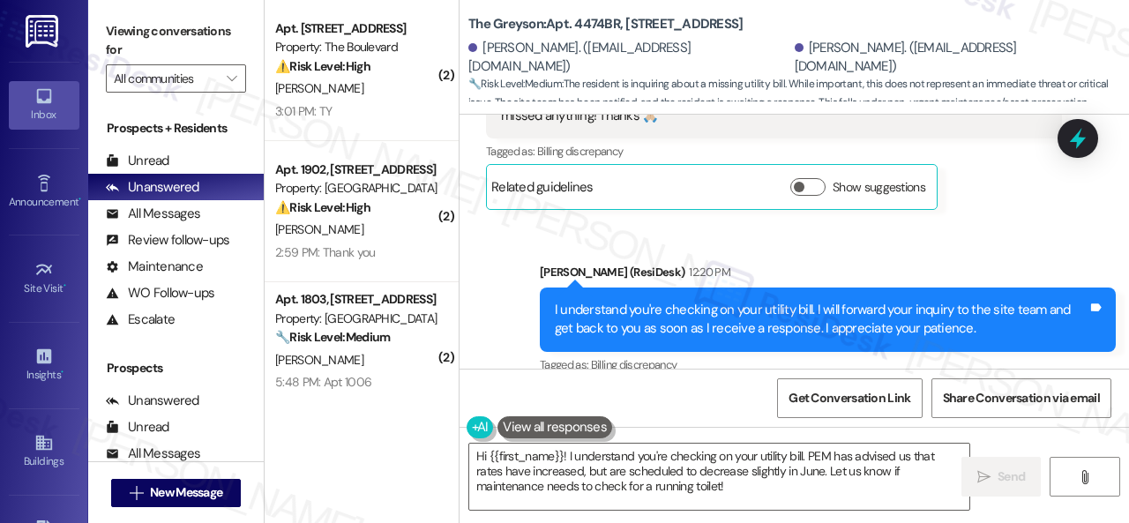
scroll to position [723, 0]
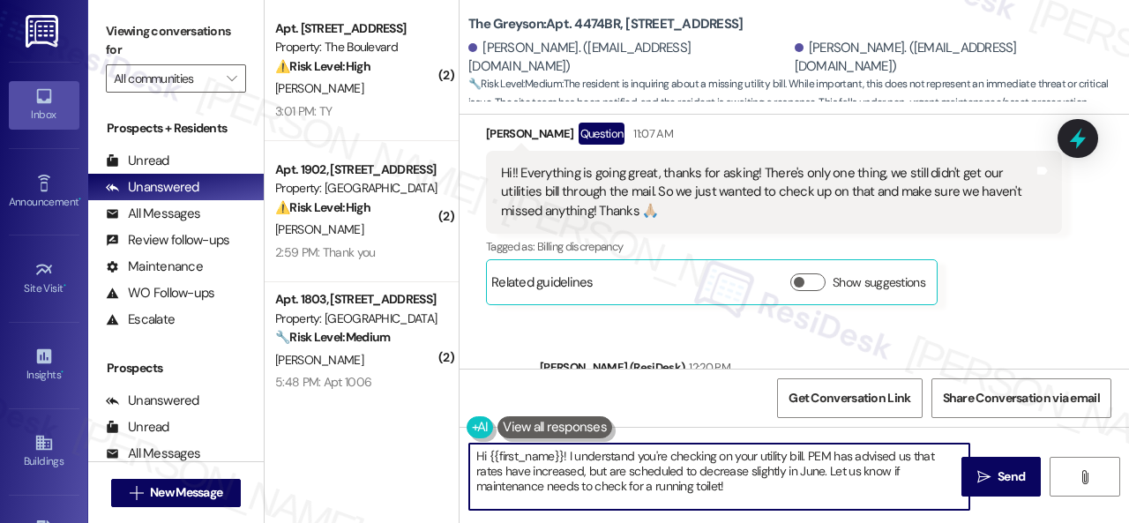
drag, startPoint x: 490, startPoint y: 460, endPoint x: 1068, endPoint y: 501, distance: 580.1
click at [869, 522] on html "Inbox Go to Inbox Announcement • Send A Text Announcement Site Visit • Go to Si…" at bounding box center [564, 261] width 1129 height 523
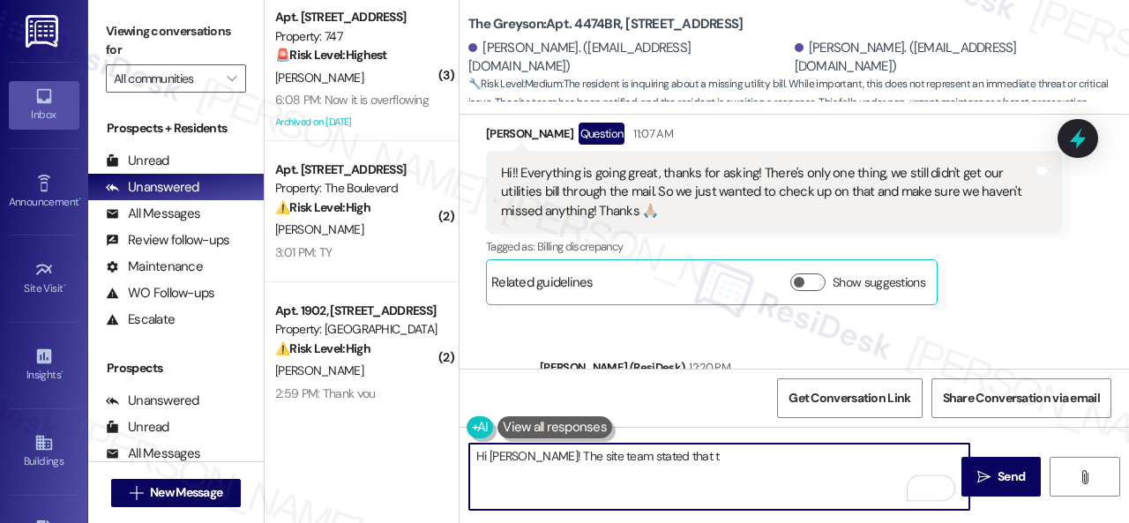
paste textarea "do not see a new bill generated yet. PEM is in the process of doing our communi…"
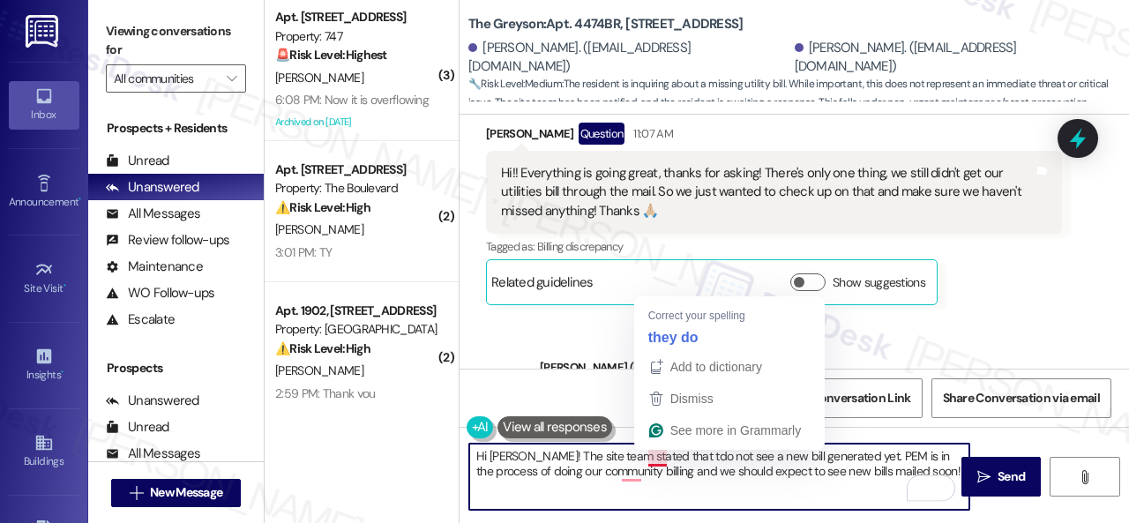
click at [653, 455] on textarea "Hi Julia! The site team stated that tdo not see a new bill generated yet. PEM i…" at bounding box center [719, 477] width 500 height 66
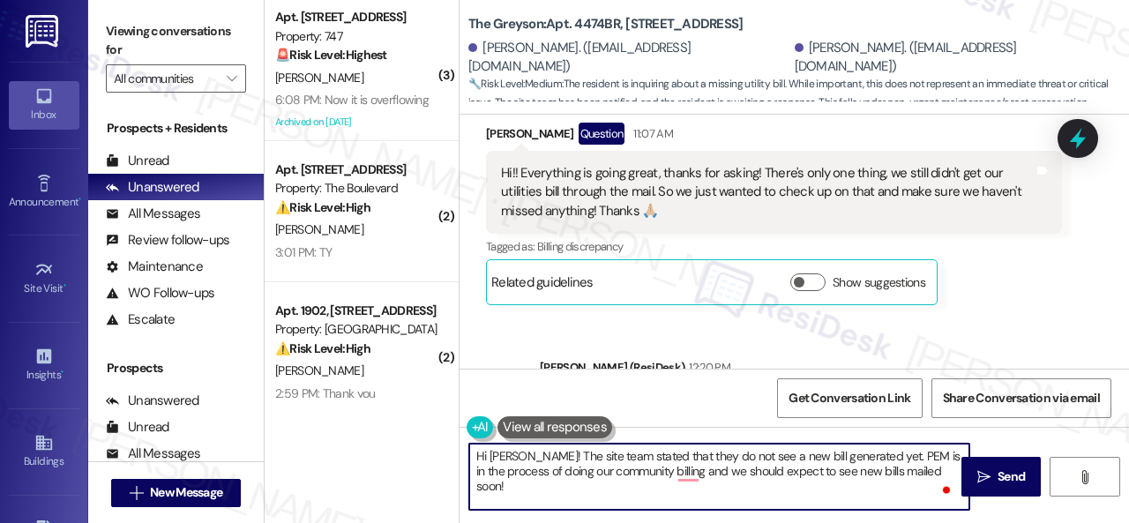
click at [574, 474] on textarea "Hi Julia! The site team stated that they do not see a new bill generated yet. P…" at bounding box center [719, 477] width 500 height 66
click at [717, 474] on textarea "Hi Julia! The site team stated that they do not see a new bill generated yet. P…" at bounding box center [719, 477] width 500 height 66
click at [747, 472] on textarea "Hi Julia! The site team stated that they do not see a new bill generated yet. P…" at bounding box center [719, 477] width 500 height 66
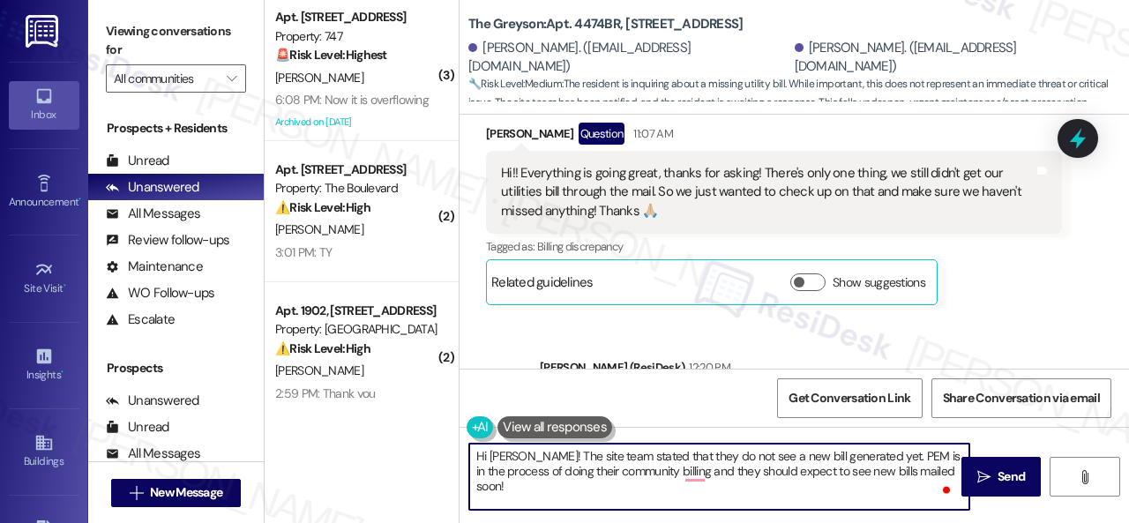
click at [747, 472] on textarea "Hi Julia! The site team stated that they do not see a new bill generated yet. P…" at bounding box center [719, 477] width 500 height 66
click at [690, 472] on textarea "Hi Julia! The site team stated that they do not see a new bill generated yet. P…" at bounding box center [719, 477] width 500 height 66
click at [919, 463] on textarea "Hi Julia! The site team stated that they do not see a new bill generated yet. P…" at bounding box center [719, 477] width 500 height 66
type textarea "Hi Julia! The site team stated that they do not see a new bill generated yet. P…"
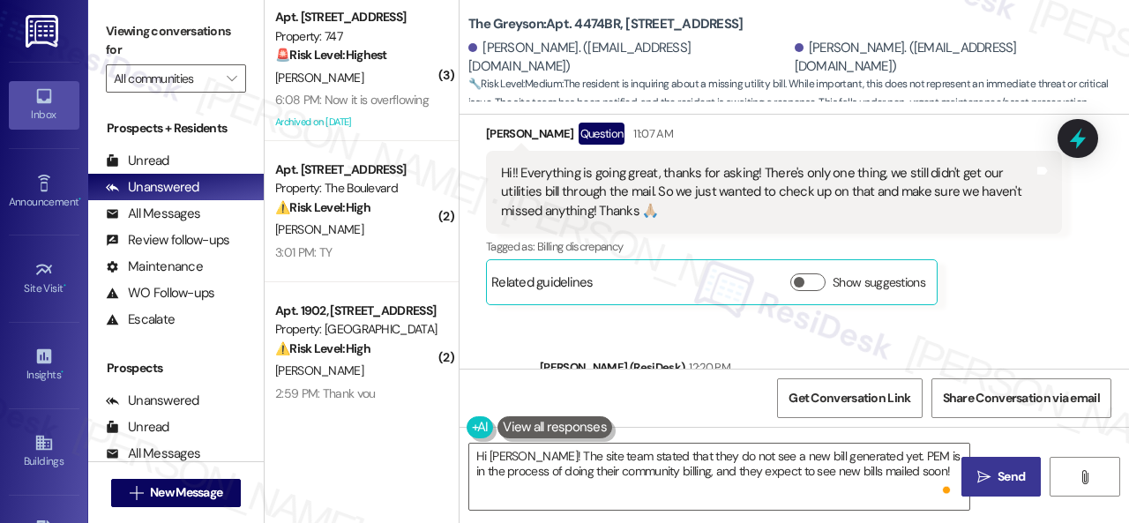
click at [985, 489] on button " Send" at bounding box center [1000, 477] width 79 height 40
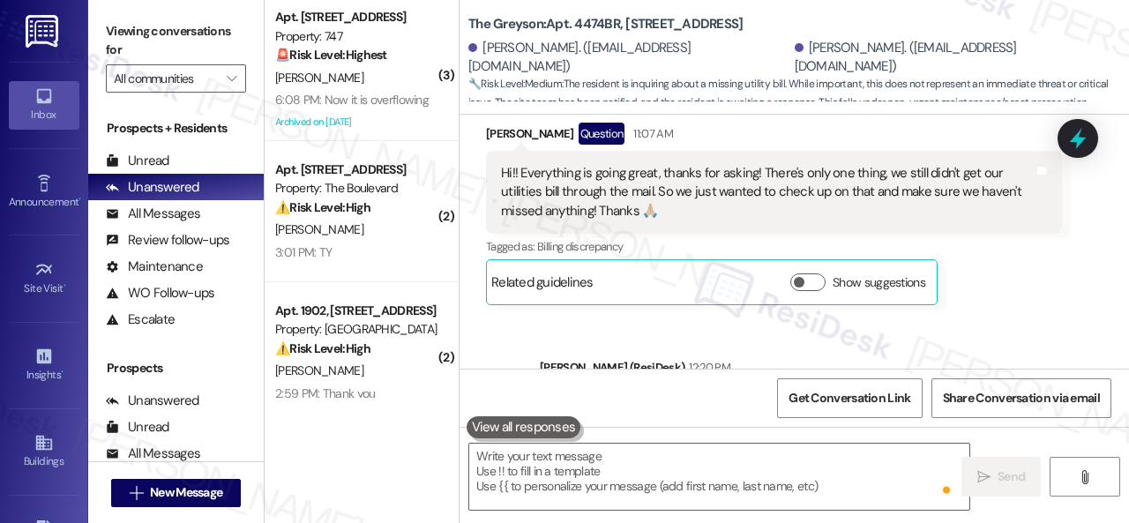
scroll to position [988, 0]
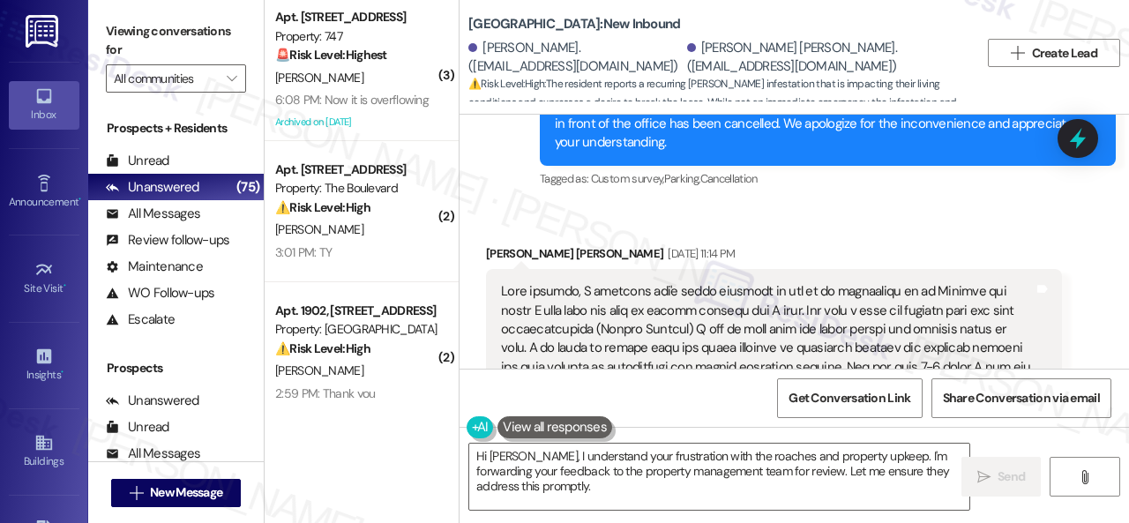
scroll to position [22358, 0]
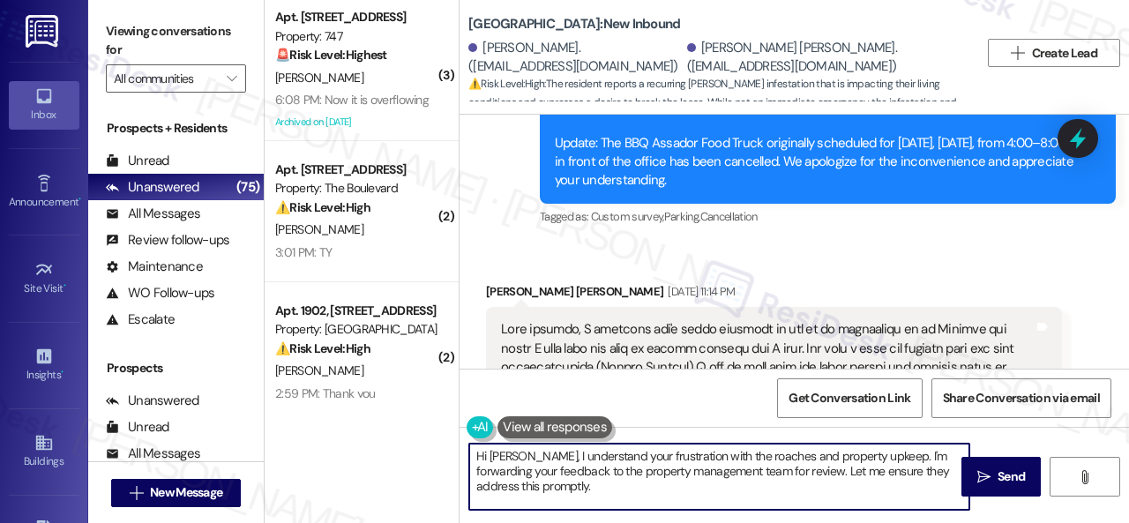
drag, startPoint x: 527, startPoint y: 458, endPoint x: 531, endPoint y: 490, distance: 32.8
click at [531, 504] on textarea "Hi [PERSON_NAME], I understand your frustration with the roaches and property u…" at bounding box center [719, 477] width 500 height 66
paste textarea "The site team advised that you stop by the office if you are having issues and …"
type textarea "Hi [PERSON_NAME], The site team advised that you stop by the office if you are …"
